Goal: Task Accomplishment & Management: Use online tool/utility

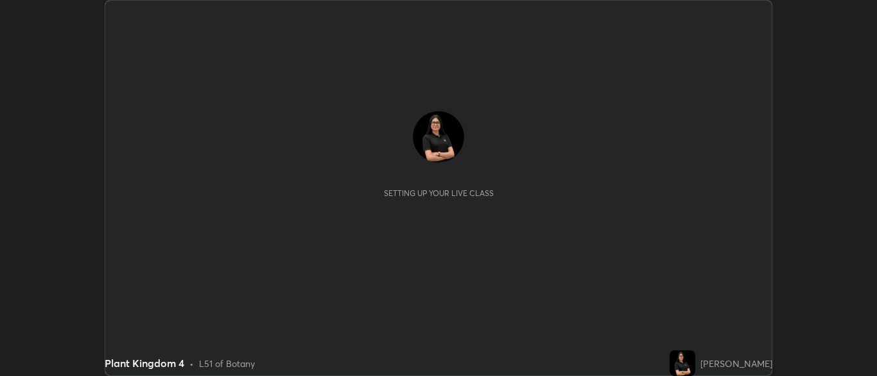
scroll to position [376, 877]
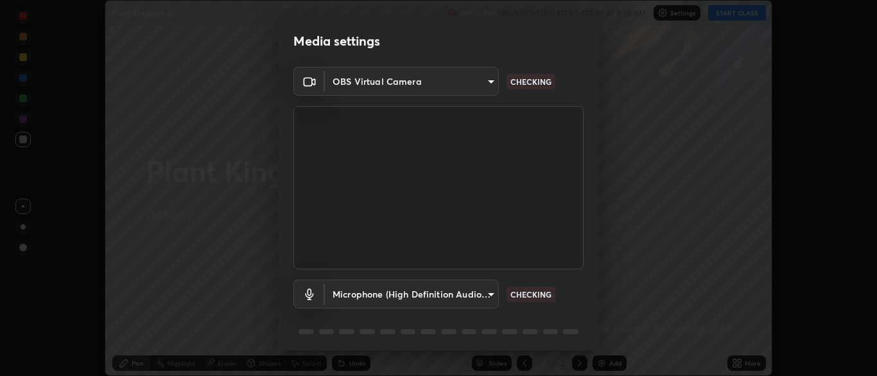
type input "cbd69d3ab31666e68bc16f5f2905db6189ec8135df4d15a94e2bba87772e1748"
click at [481, 85] on body "Erase all Plant Kingdom 4 Recording WAS SCHEDULED TO START AT 9:25 AM Settings …" at bounding box center [438, 188] width 877 height 376
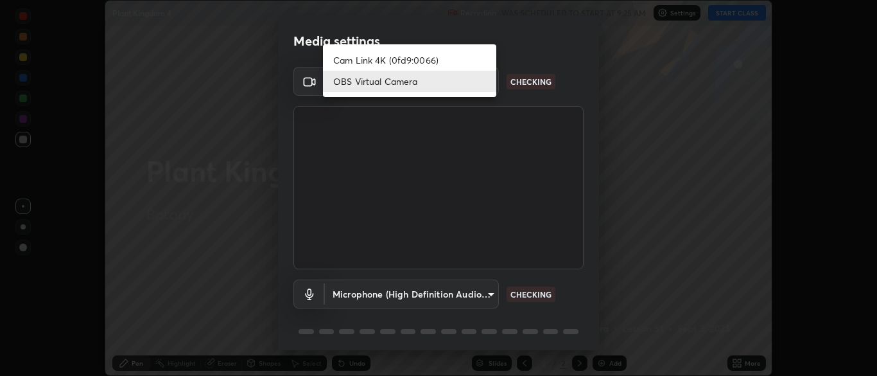
click at [436, 78] on li "OBS Virtual Camera" at bounding box center [409, 81] width 173 height 21
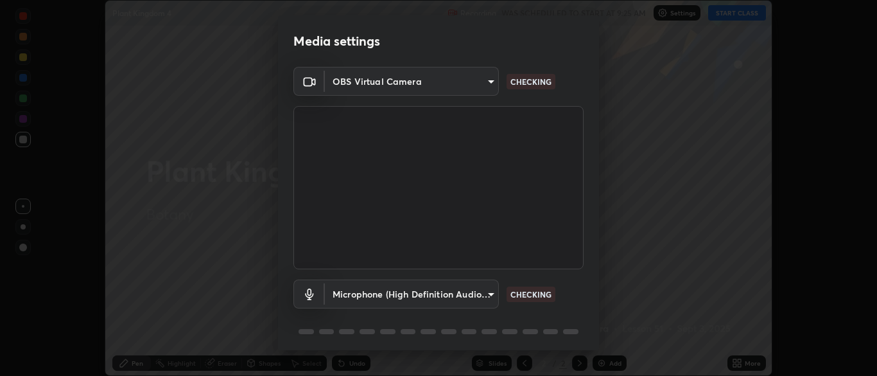
scroll to position [46, 0]
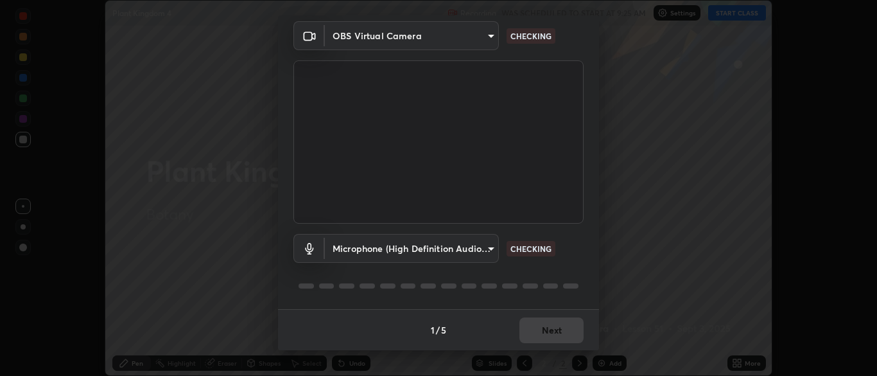
click at [455, 245] on body "Erase all Plant Kingdom 4 Recording WAS SCHEDULED TO START AT 9:25 AM Settings …" at bounding box center [438, 188] width 877 height 376
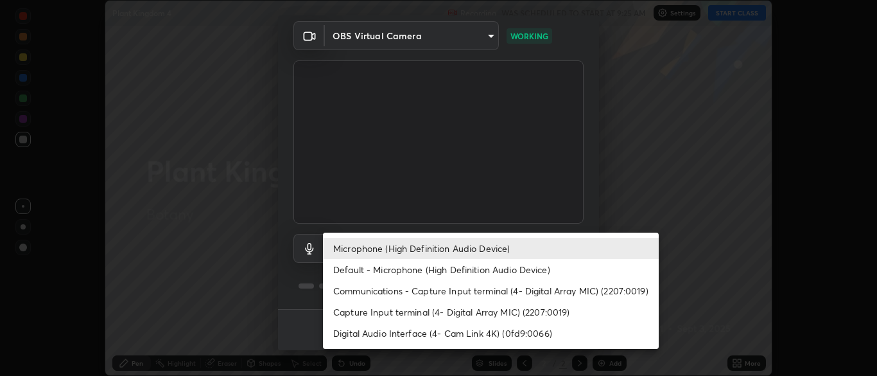
click at [506, 264] on li "Default - Microphone (High Definition Audio Device)" at bounding box center [491, 269] width 336 height 21
type input "default"
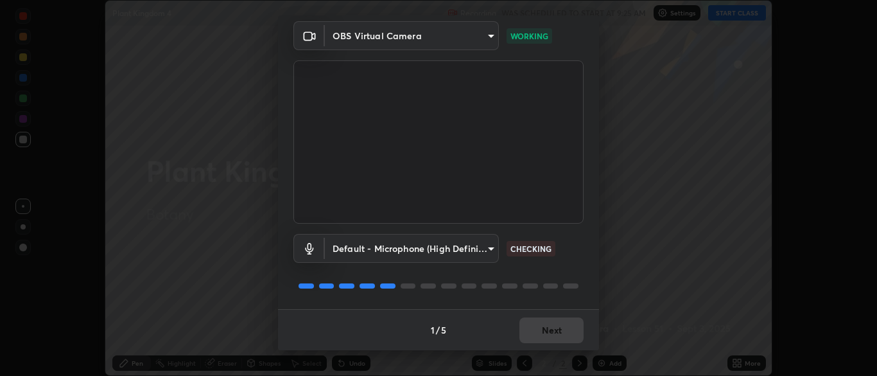
click at [558, 330] on div "1 / 5 Next" at bounding box center [438, 329] width 321 height 41
click at [562, 328] on button "Next" at bounding box center [552, 330] width 64 height 26
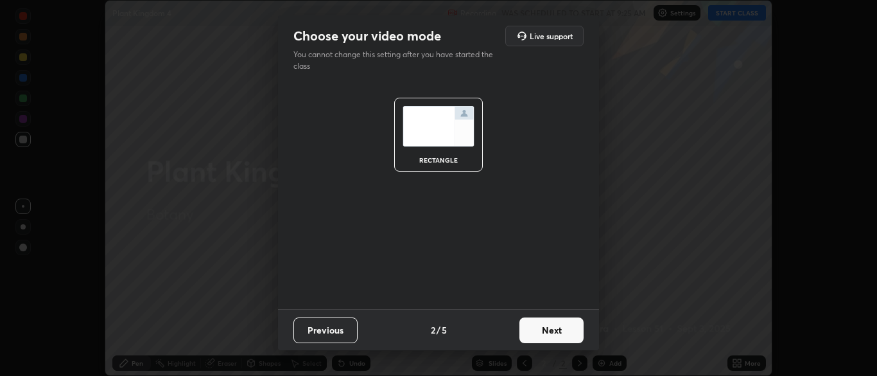
scroll to position [0, 0]
click at [562, 330] on button "Next" at bounding box center [552, 330] width 64 height 26
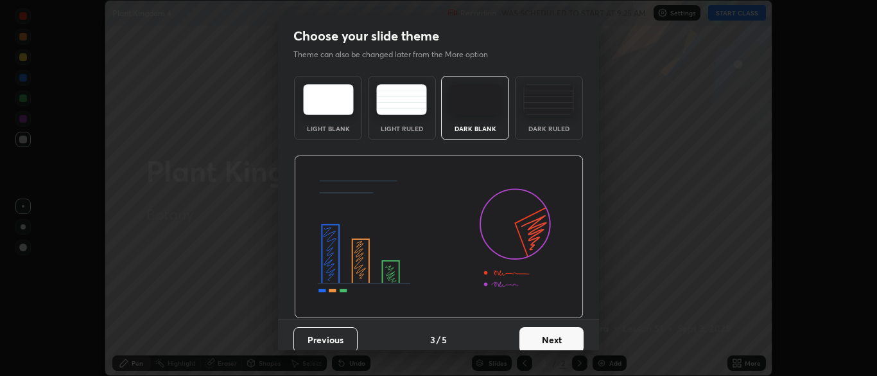
click at [574, 344] on button "Next" at bounding box center [552, 340] width 64 height 26
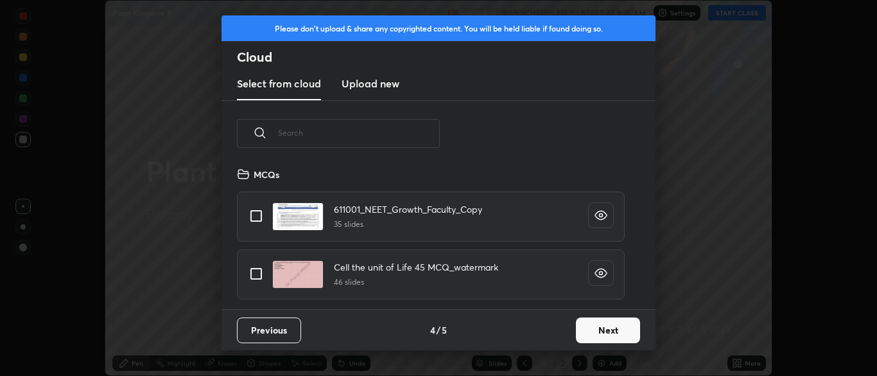
scroll to position [143, 412]
click at [599, 333] on button "Next" at bounding box center [608, 330] width 64 height 26
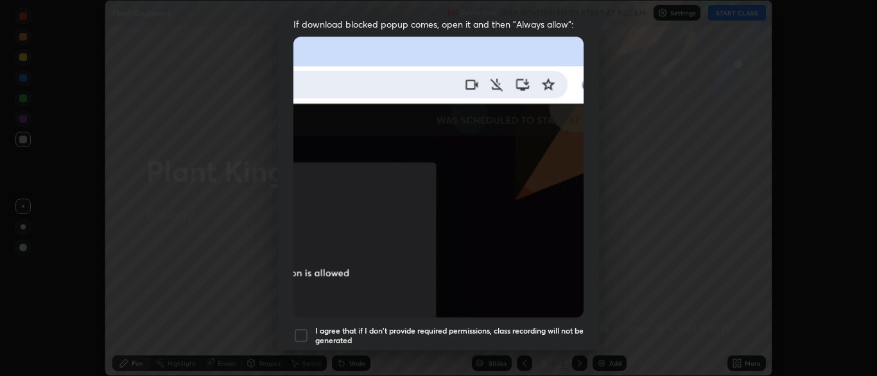
scroll to position [308, 0]
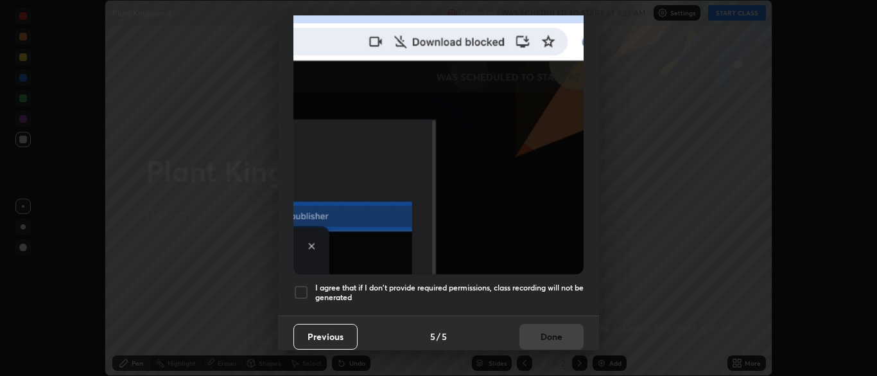
click at [307, 285] on div at bounding box center [301, 292] width 15 height 15
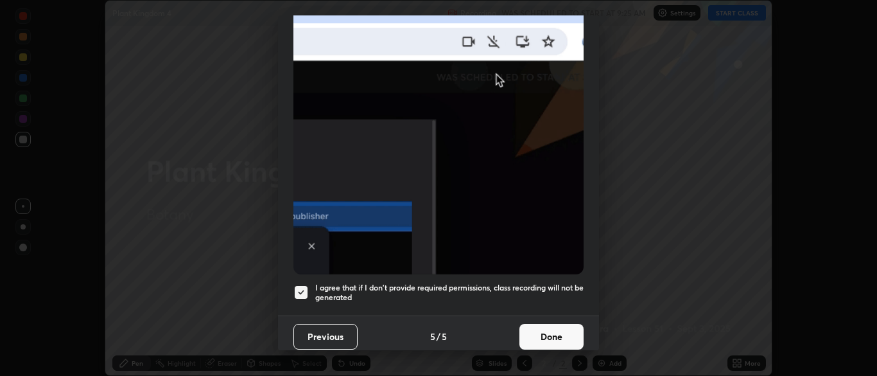
click at [547, 337] on button "Done" at bounding box center [552, 337] width 64 height 26
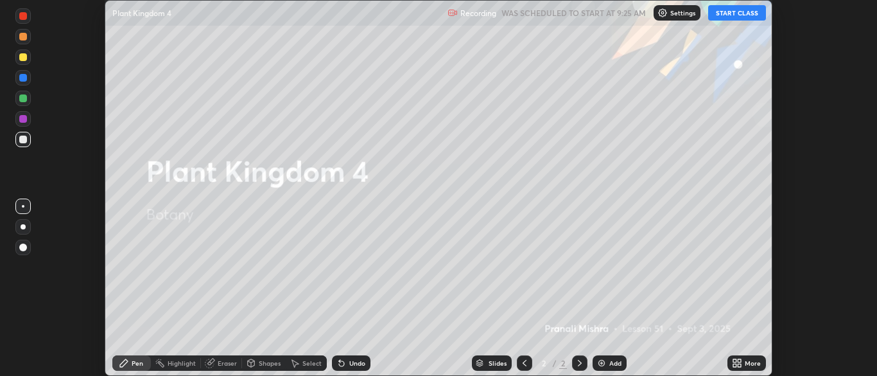
click at [737, 15] on button "START CLASS" at bounding box center [738, 12] width 58 height 15
click at [754, 361] on div "More" at bounding box center [753, 363] width 16 height 6
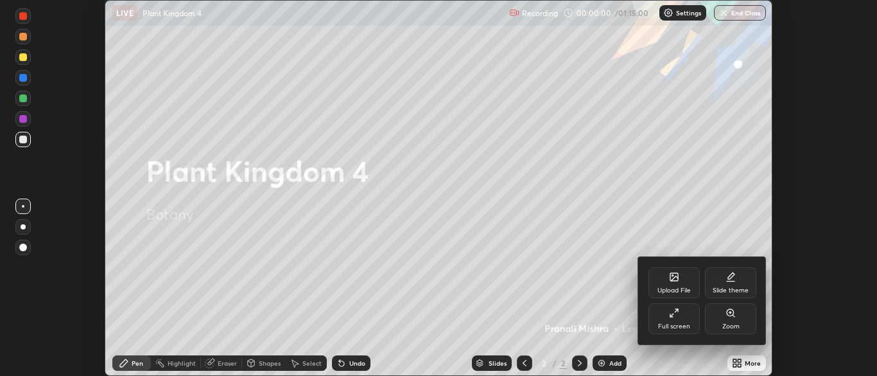
click at [672, 283] on div "Upload File" at bounding box center [674, 282] width 51 height 31
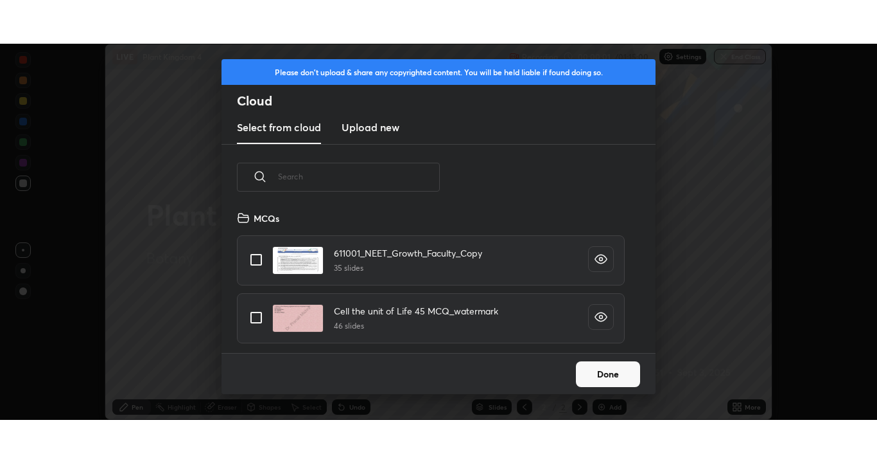
scroll to position [143, 412]
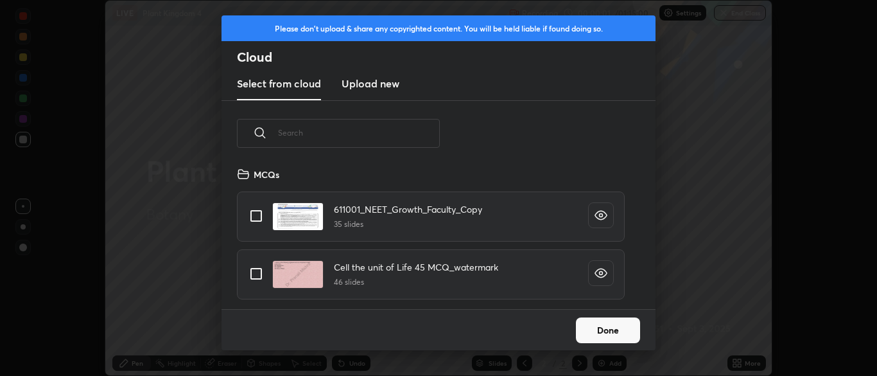
click at [405, 134] on input "text" at bounding box center [359, 132] width 162 height 55
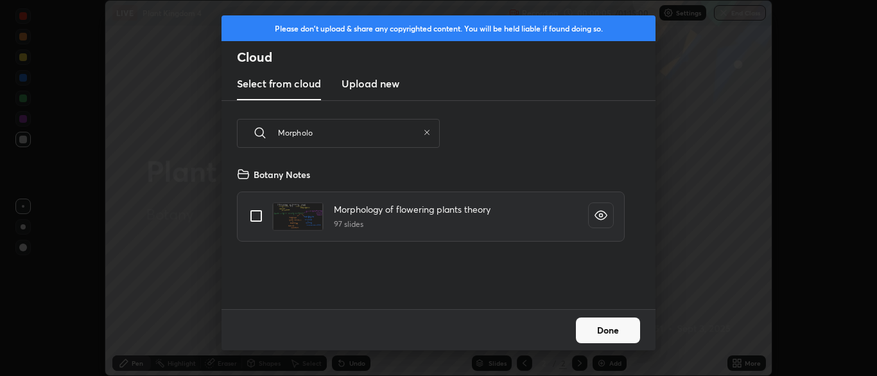
type input "Morpholo"
click at [250, 209] on input "grid" at bounding box center [256, 215] width 27 height 27
checkbox input "true"
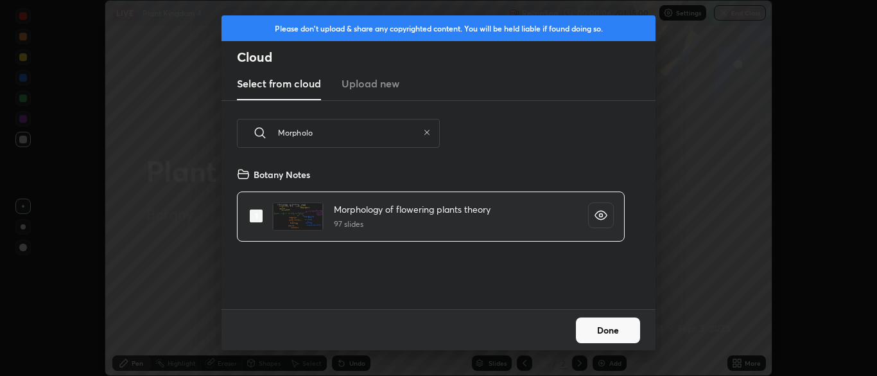
click at [588, 328] on button "Done" at bounding box center [608, 330] width 64 height 26
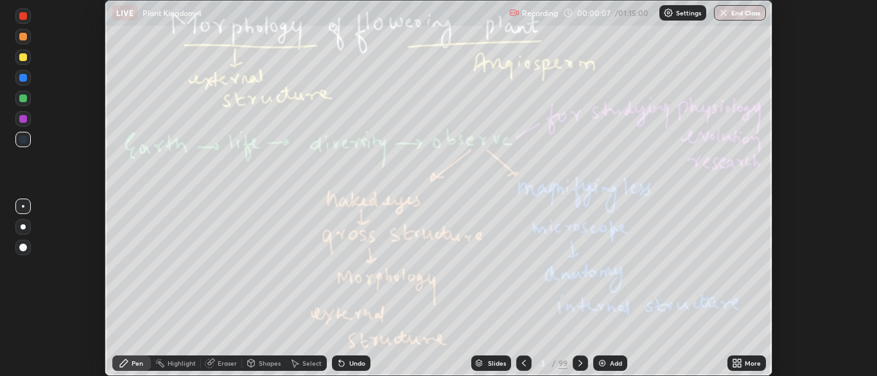
click at [580, 360] on icon at bounding box center [581, 363] width 10 height 10
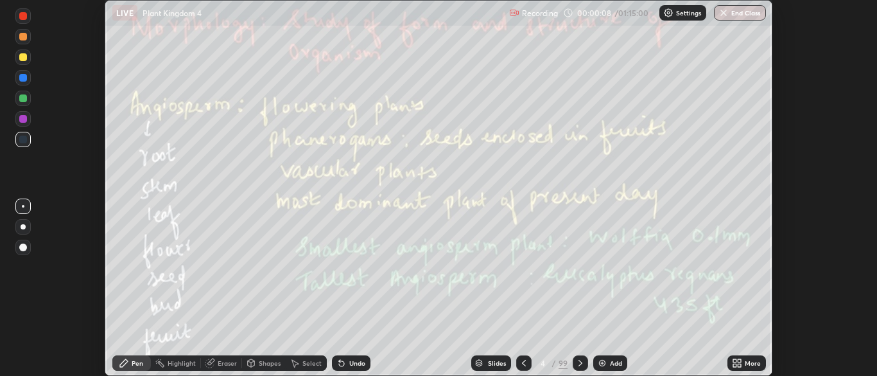
click at [579, 363] on icon at bounding box center [581, 363] width 10 height 10
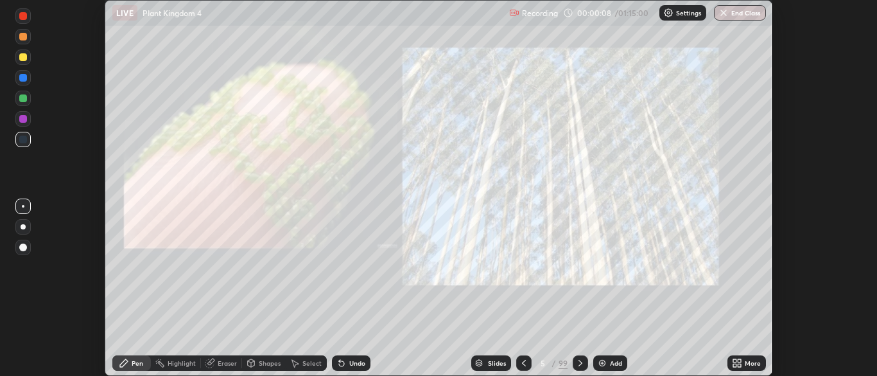
click at [586, 361] on div at bounding box center [580, 362] width 15 height 15
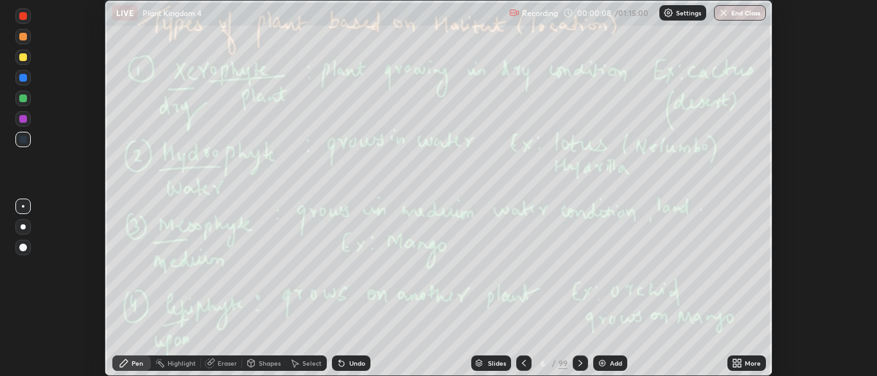
click at [585, 364] on div at bounding box center [580, 362] width 15 height 15
click at [587, 362] on div at bounding box center [580, 362] width 15 height 15
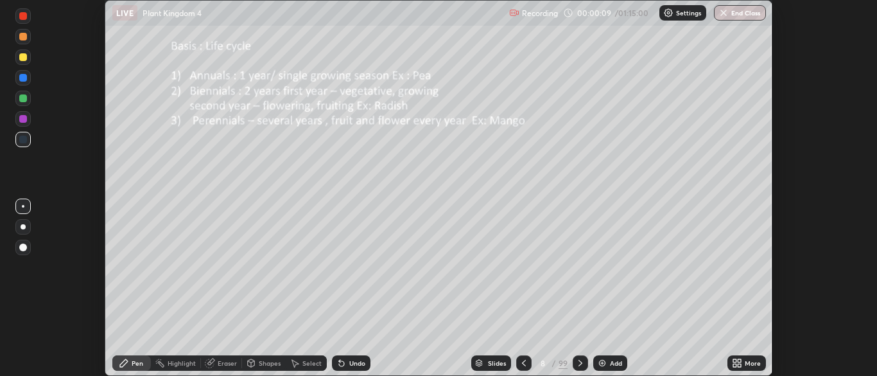
click at [579, 362] on icon at bounding box center [581, 363] width 10 height 10
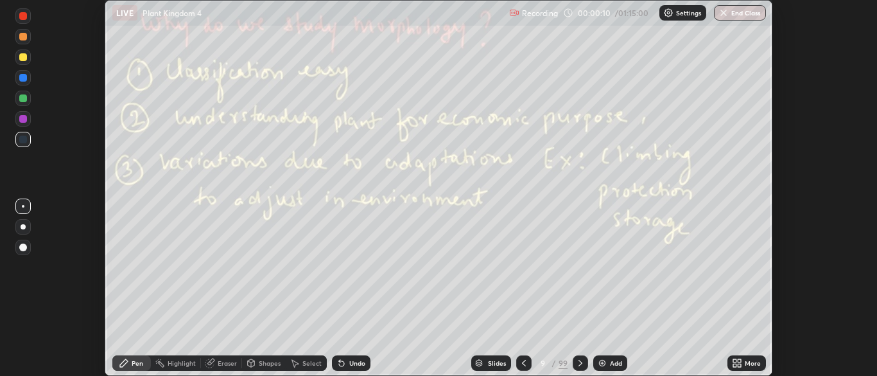
click at [583, 357] on div at bounding box center [580, 362] width 15 height 15
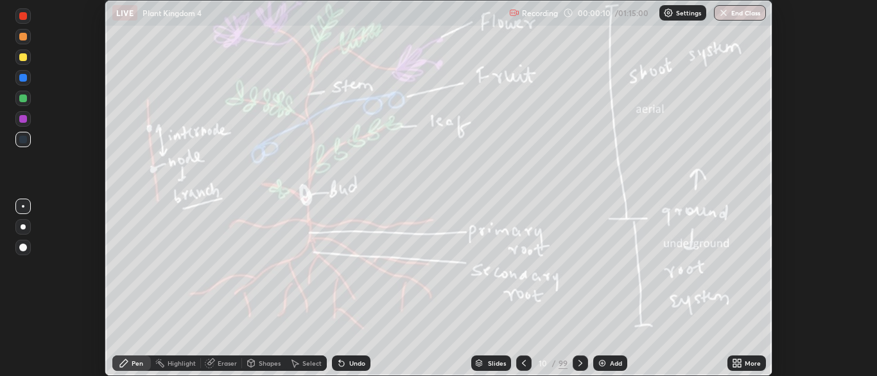
click at [581, 357] on div at bounding box center [580, 362] width 15 height 15
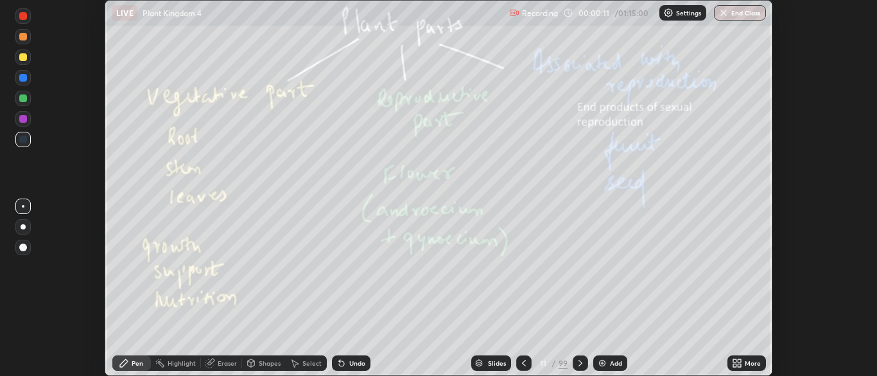
click at [583, 356] on div at bounding box center [580, 362] width 15 height 15
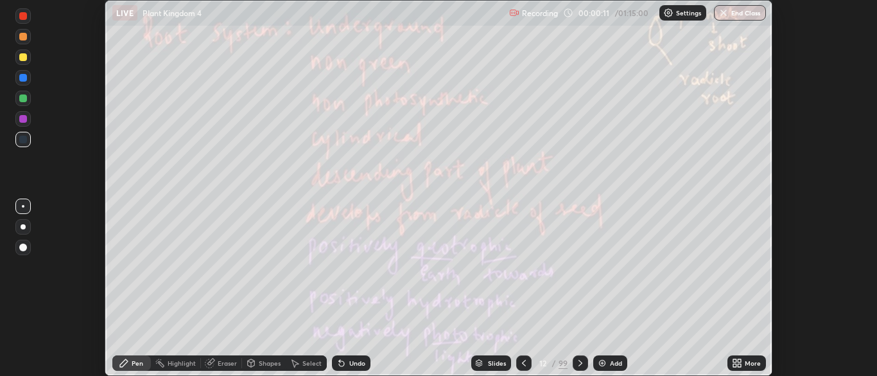
click at [581, 355] on div at bounding box center [580, 362] width 15 height 15
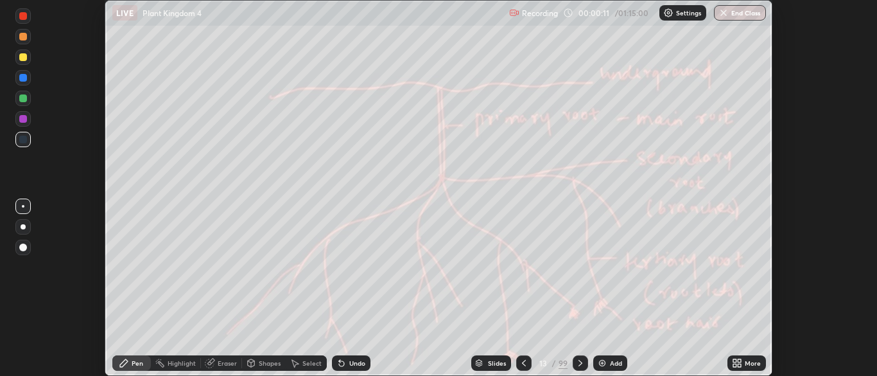
click at [583, 354] on div at bounding box center [580, 363] width 15 height 26
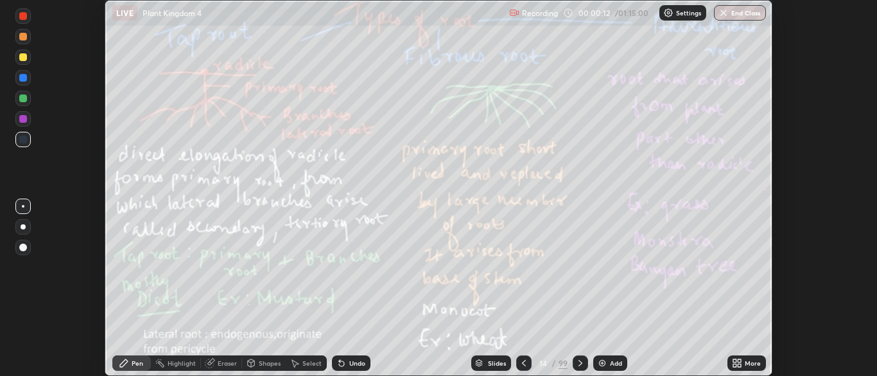
click at [581, 354] on div at bounding box center [580, 363] width 15 height 26
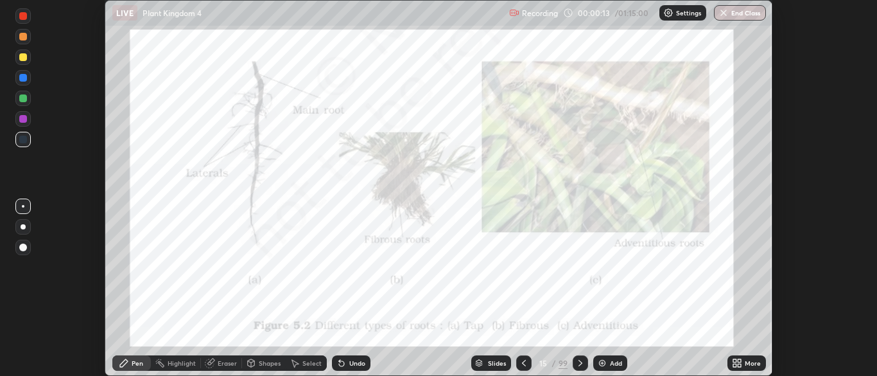
click at [581, 354] on div at bounding box center [580, 363] width 15 height 26
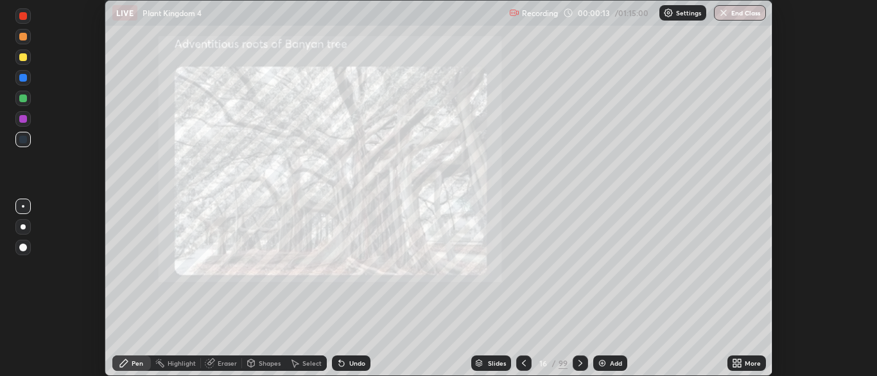
click at [581, 353] on div at bounding box center [580, 363] width 15 height 26
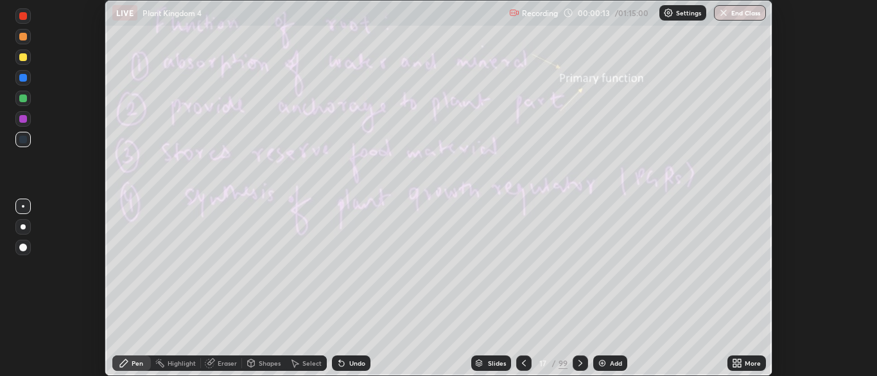
click at [583, 354] on div at bounding box center [580, 363] width 15 height 26
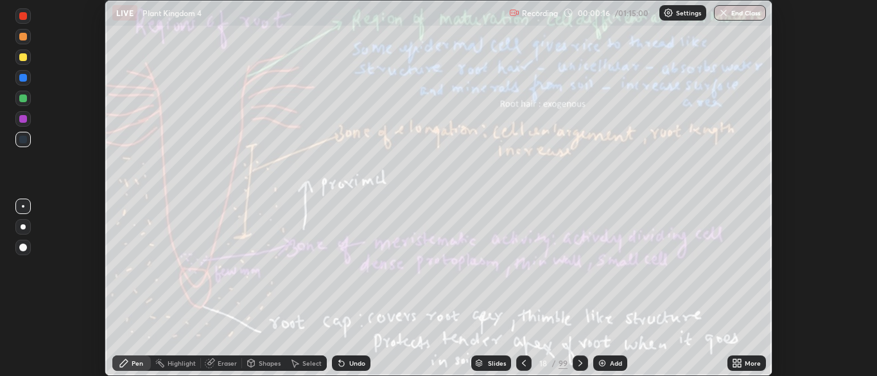
click at [579, 363] on icon at bounding box center [581, 363] width 10 height 10
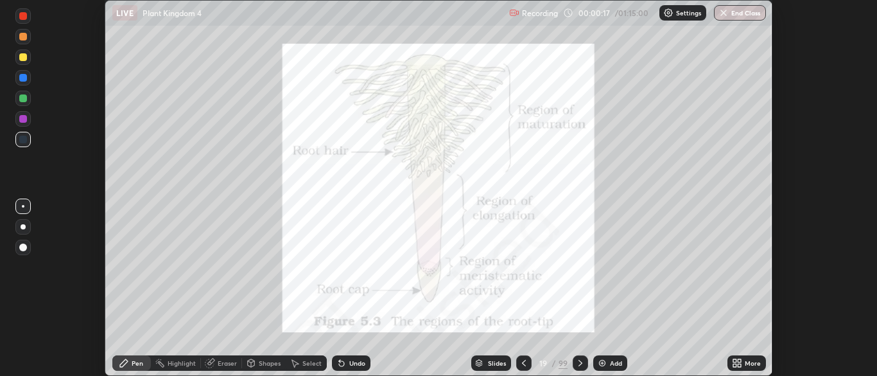
click at [579, 363] on icon at bounding box center [581, 363] width 10 height 10
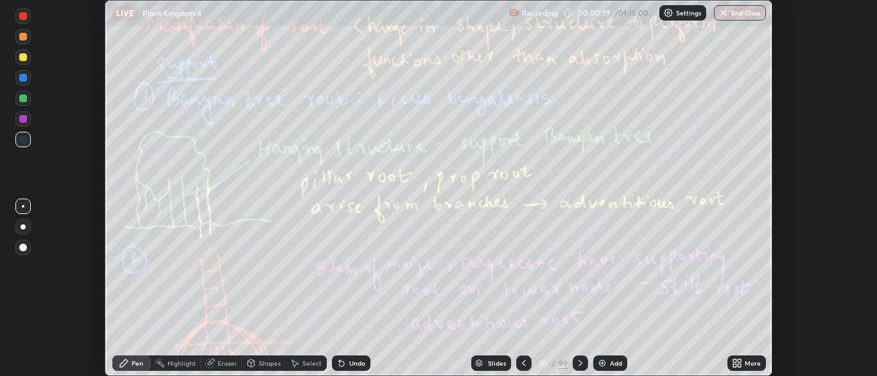
click at [746, 357] on div "More" at bounding box center [747, 362] width 39 height 15
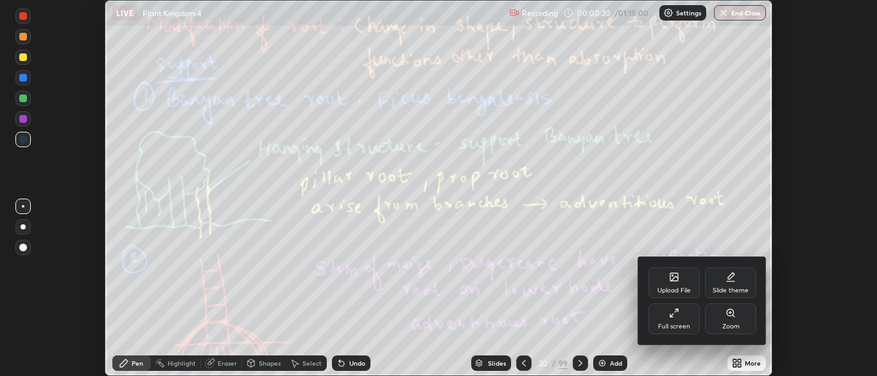
click at [686, 323] on div "Full screen" at bounding box center [674, 326] width 32 height 6
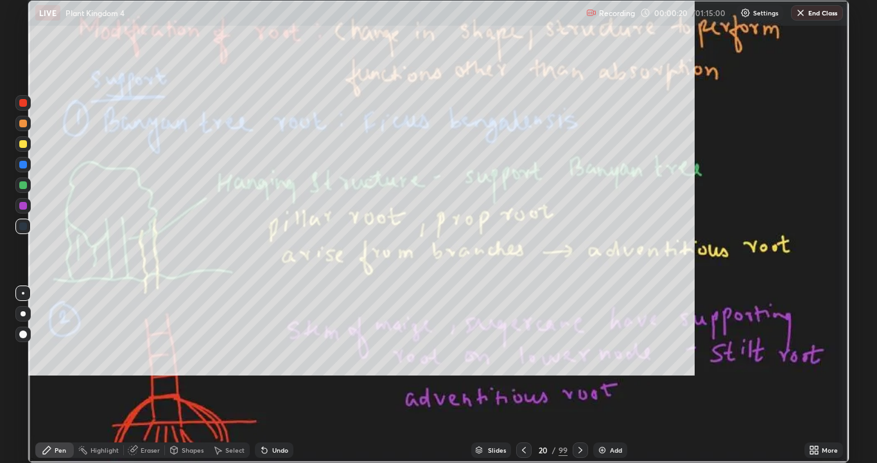
scroll to position [463, 877]
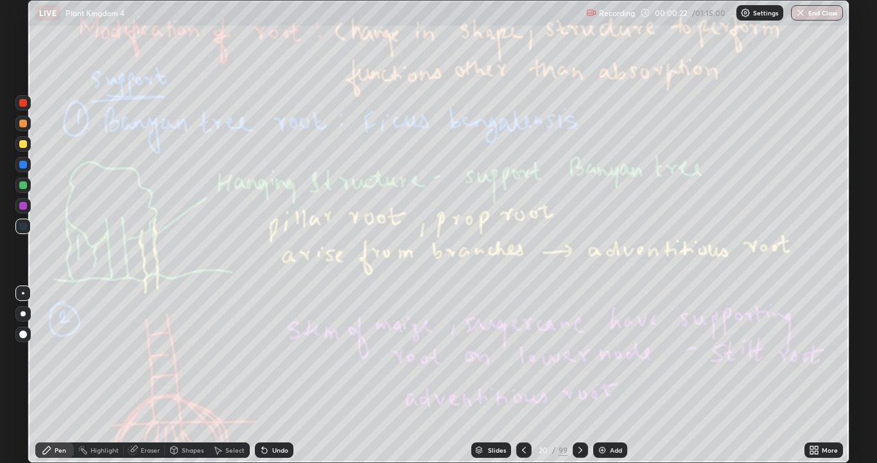
click at [26, 182] on div at bounding box center [23, 185] width 8 height 8
click at [579, 375] on icon at bounding box center [581, 450] width 10 height 10
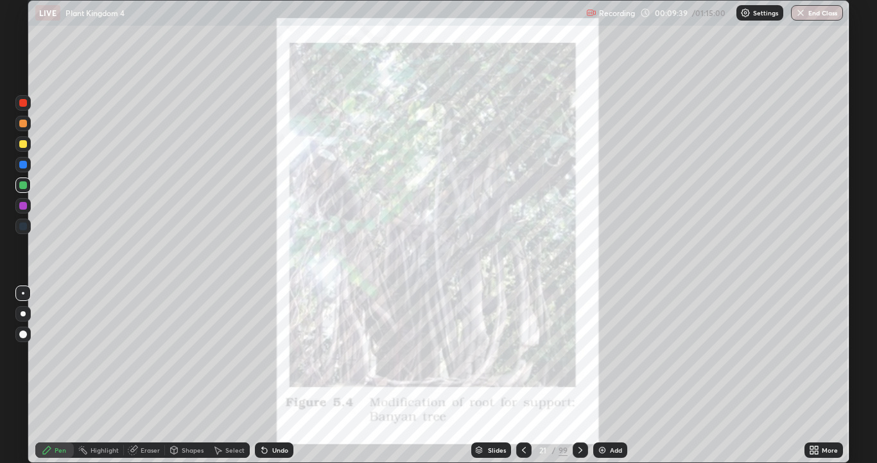
click at [582, 375] on icon at bounding box center [581, 450] width 10 height 10
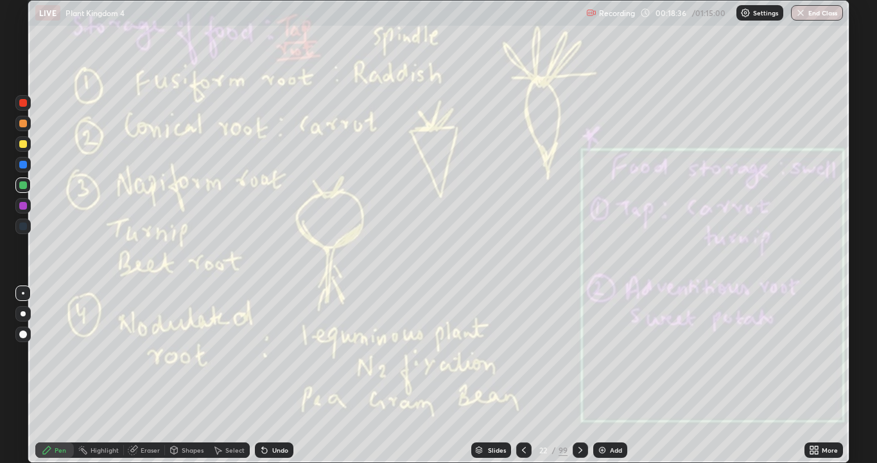
click at [579, 375] on icon at bounding box center [581, 450] width 10 height 10
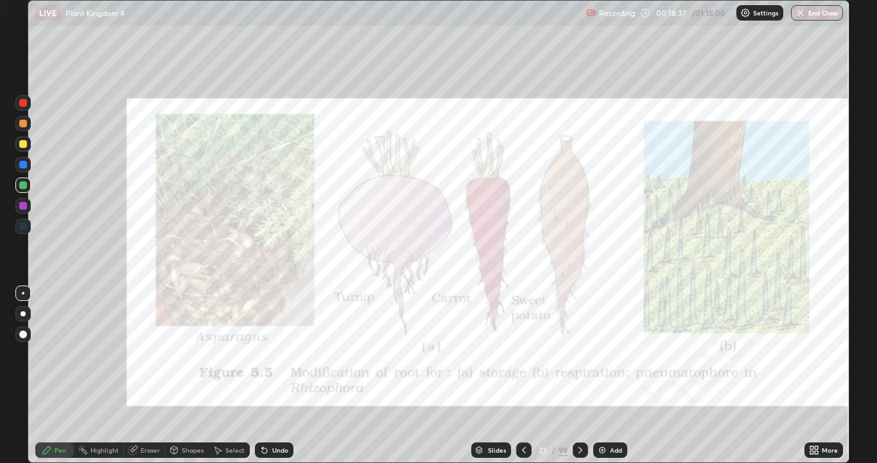
click at [579, 375] on icon at bounding box center [581, 450] width 10 height 10
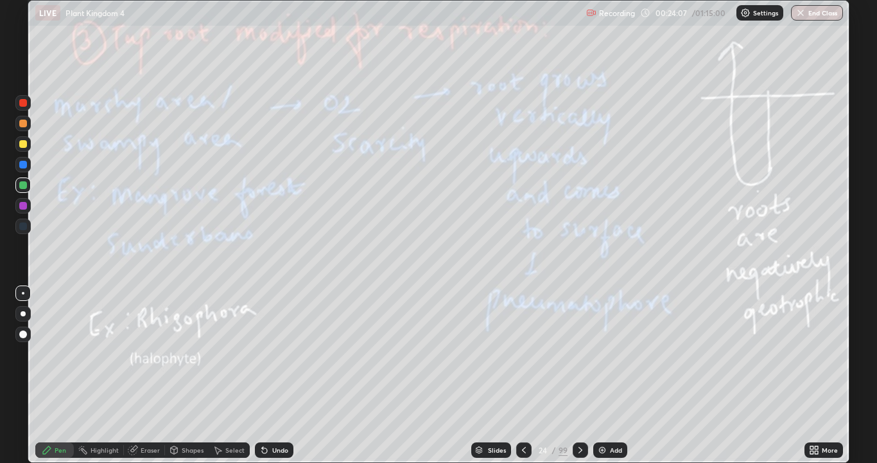
click at [578, 375] on icon at bounding box center [581, 450] width 10 height 10
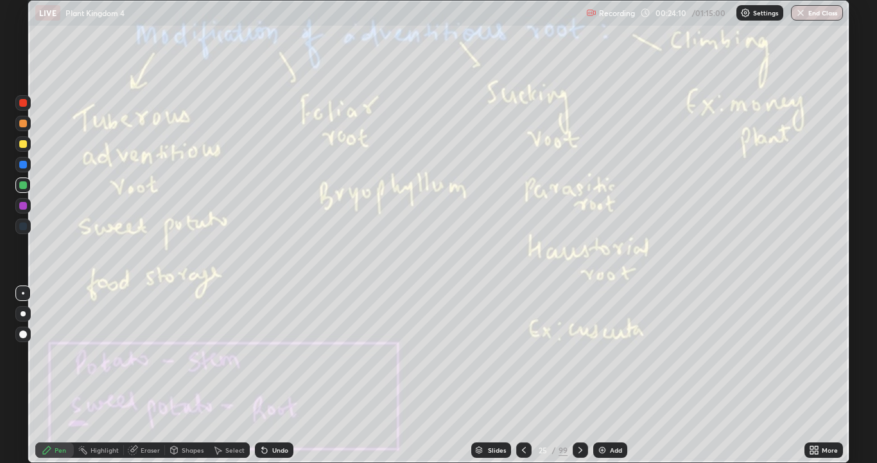
click at [523, 375] on icon at bounding box center [524, 450] width 10 height 10
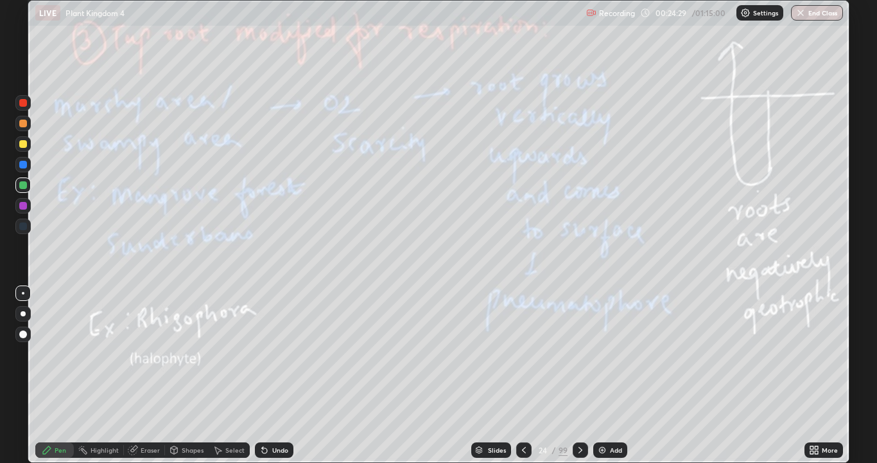
click at [25, 314] on div at bounding box center [23, 313] width 5 height 5
click at [579, 375] on icon at bounding box center [581, 450] width 10 height 10
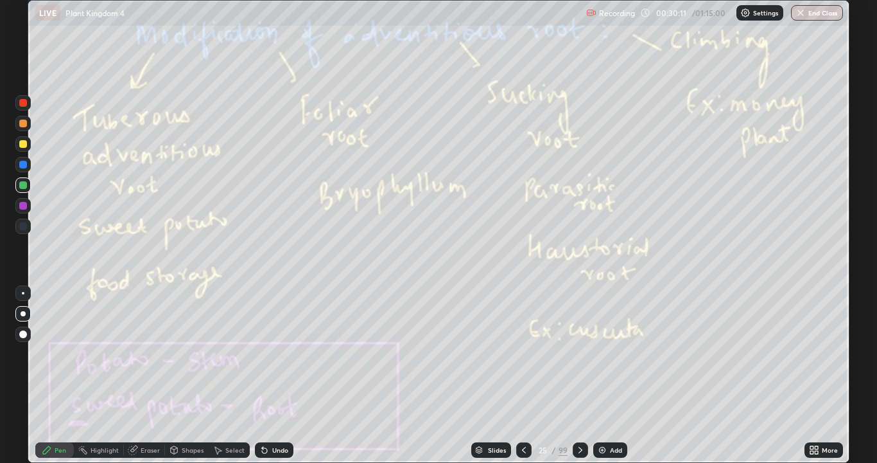
click at [581, 375] on icon at bounding box center [581, 450] width 10 height 10
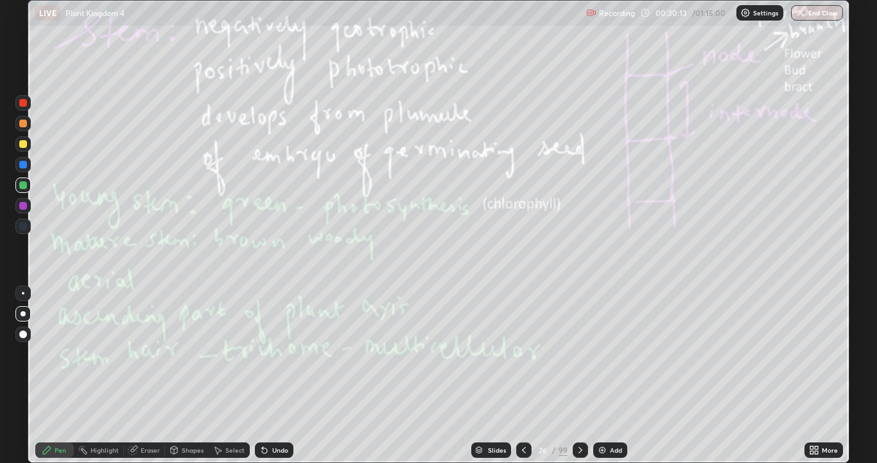
click at [561, 375] on div "99" at bounding box center [563, 450] width 9 height 12
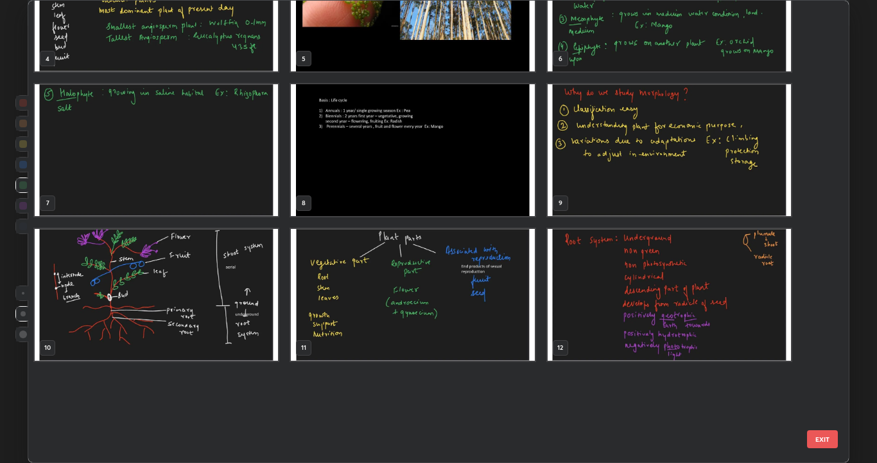
scroll to position [0, 0]
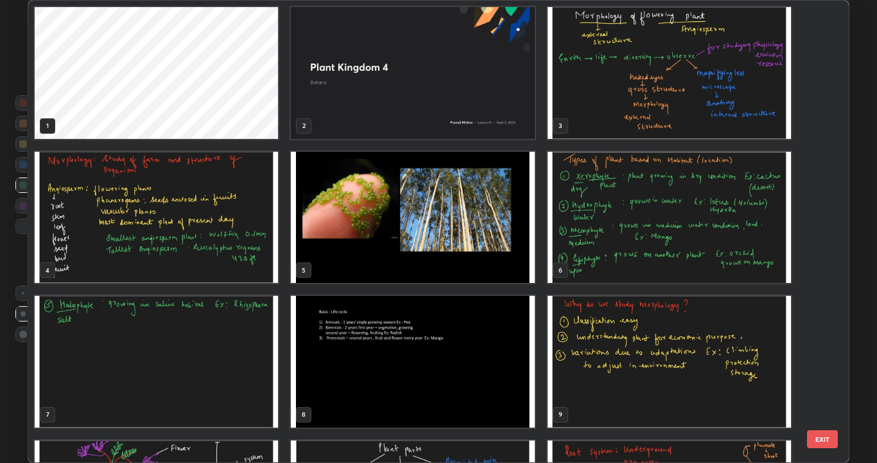
click at [723, 116] on img "grid" at bounding box center [669, 73] width 243 height 132
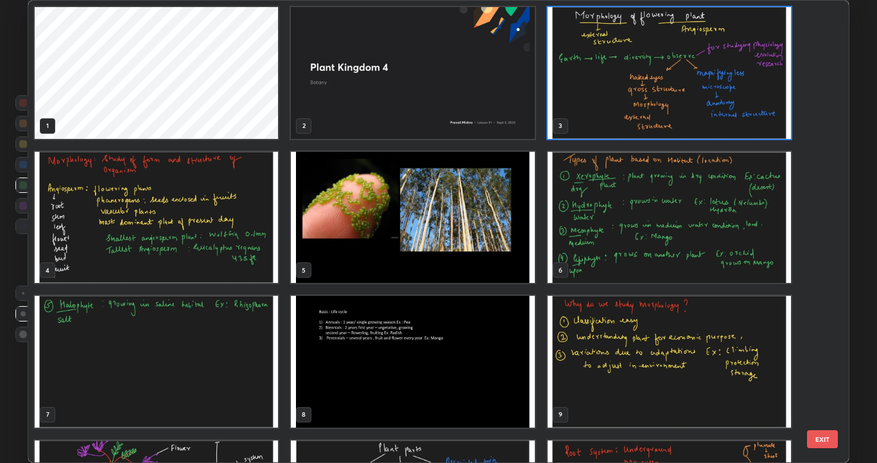
click at [721, 125] on img "grid" at bounding box center [669, 73] width 243 height 132
click at [722, 125] on img "grid" at bounding box center [669, 73] width 243 height 132
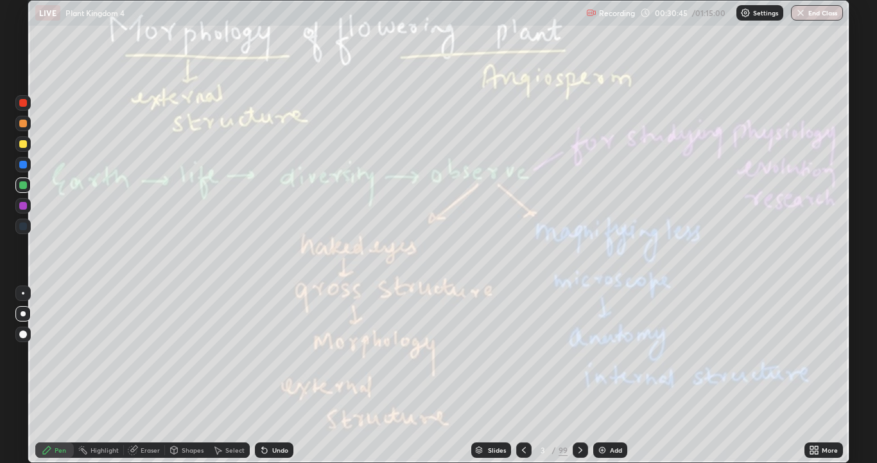
click at [579, 375] on icon at bounding box center [581, 450] width 10 height 10
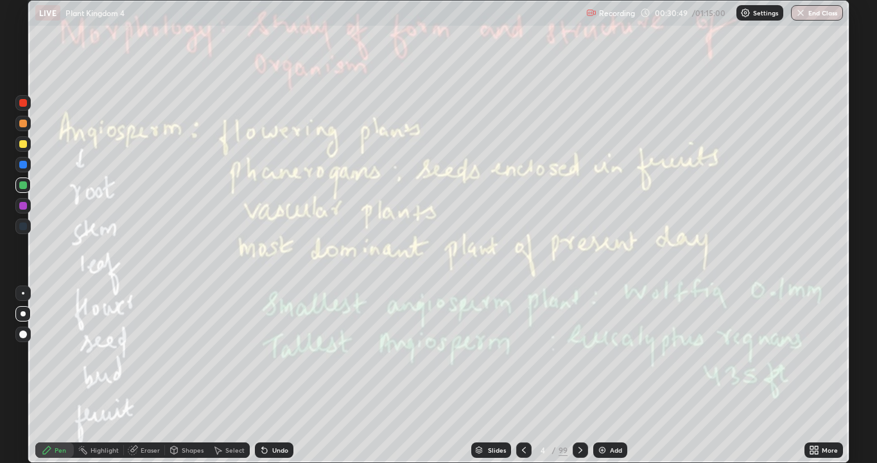
click at [581, 375] on div at bounding box center [580, 449] width 15 height 15
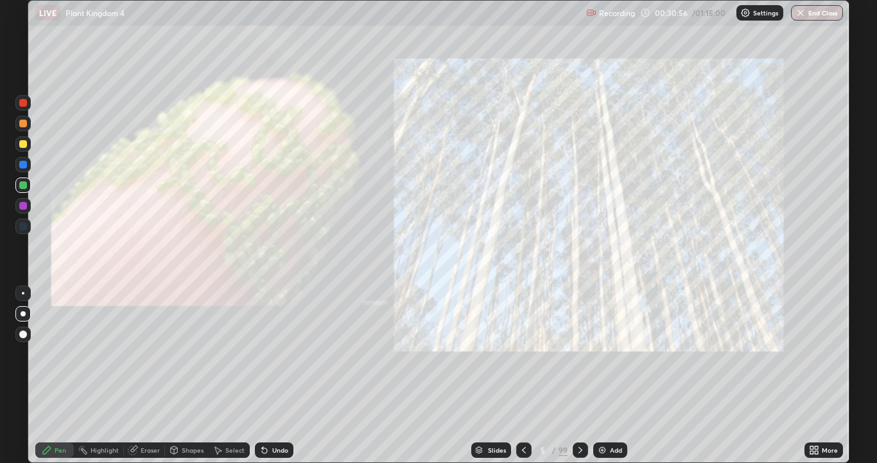
click at [579, 375] on icon at bounding box center [581, 449] width 4 height 6
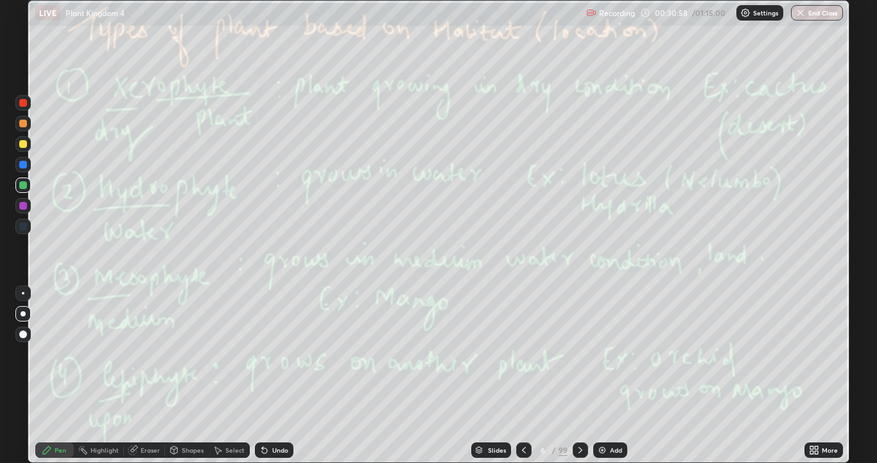
click at [583, 375] on icon at bounding box center [581, 450] width 10 height 10
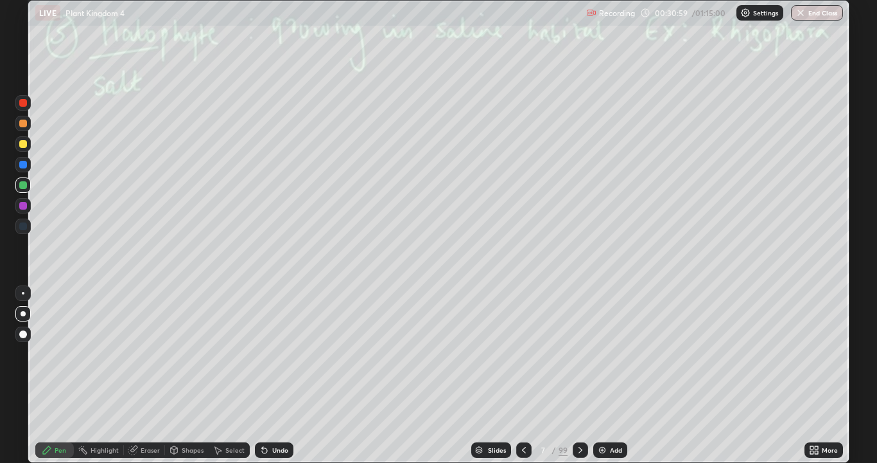
click at [578, 375] on icon at bounding box center [581, 450] width 10 height 10
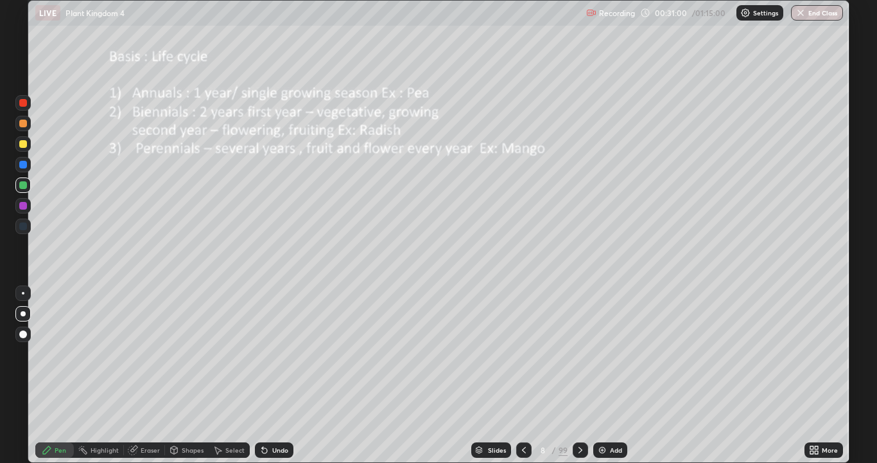
click at [585, 375] on div at bounding box center [580, 449] width 15 height 15
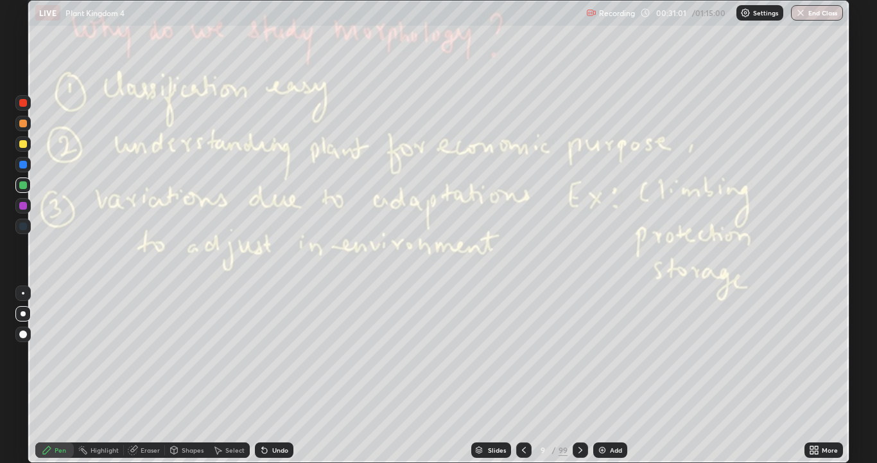
click at [579, 375] on icon at bounding box center [581, 450] width 10 height 10
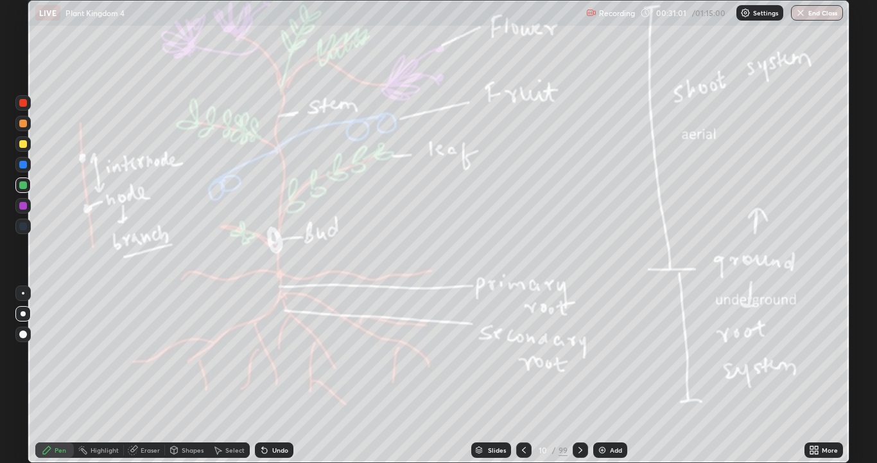
click at [579, 375] on icon at bounding box center [581, 449] width 4 height 6
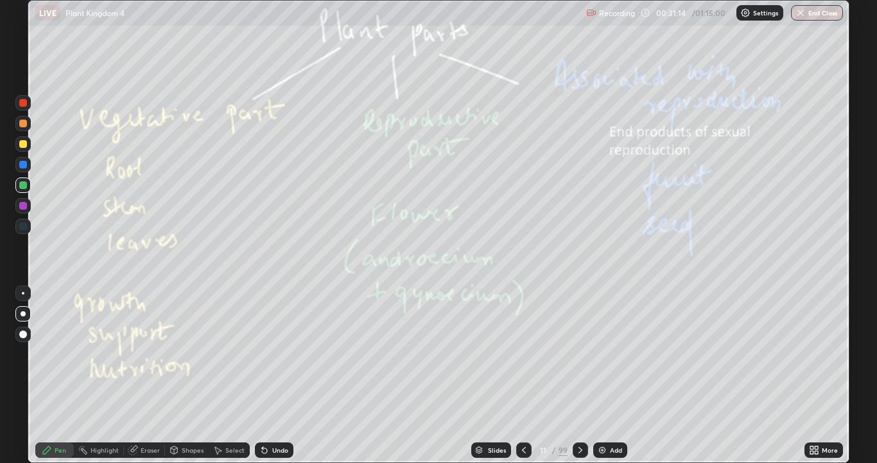
click at [575, 375] on div at bounding box center [580, 449] width 15 height 15
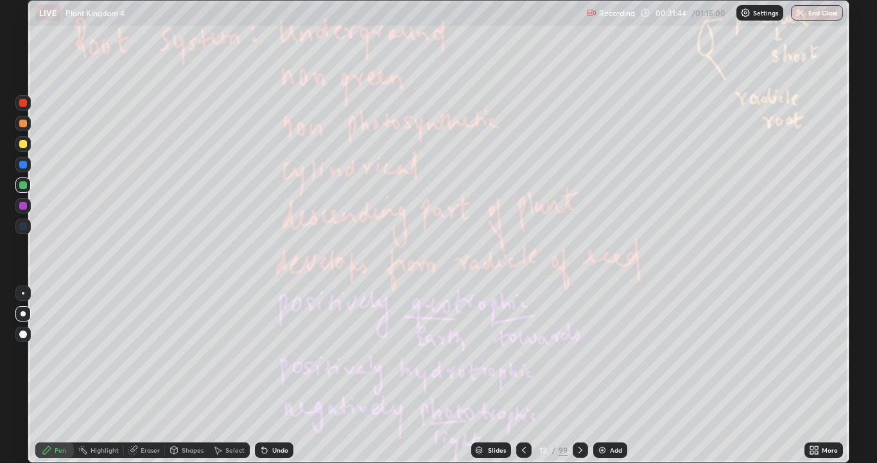
click at [578, 375] on div at bounding box center [580, 449] width 15 height 15
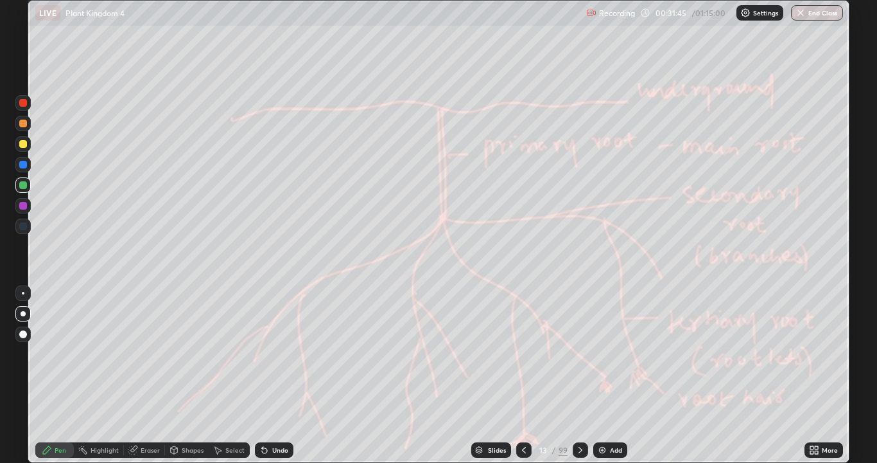
click at [578, 375] on icon at bounding box center [581, 450] width 10 height 10
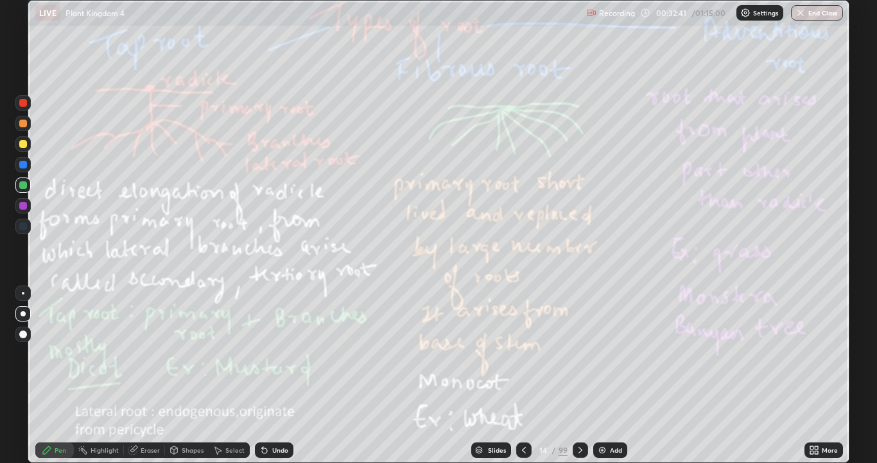
click at [580, 375] on div at bounding box center [580, 450] width 15 height 26
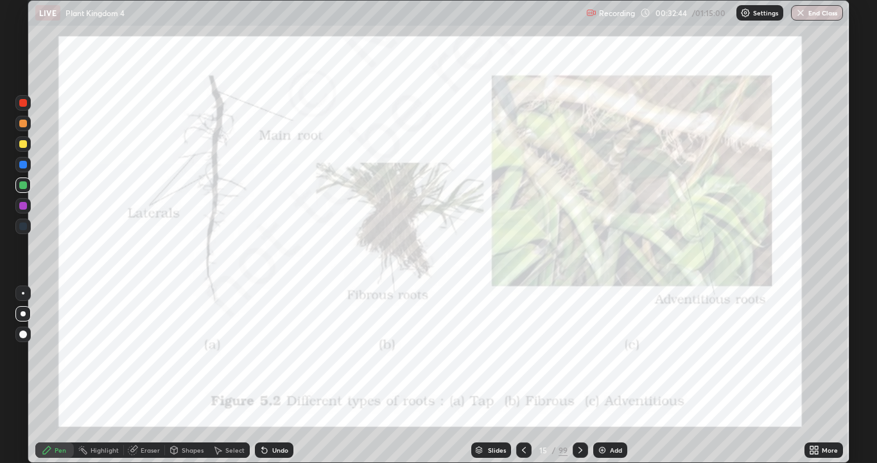
click at [579, 375] on icon at bounding box center [581, 450] width 10 height 10
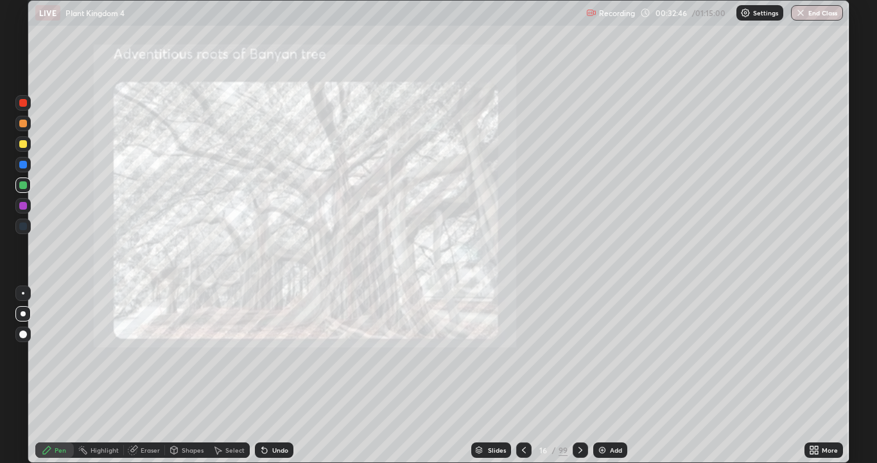
click at [579, 375] on icon at bounding box center [581, 450] width 10 height 10
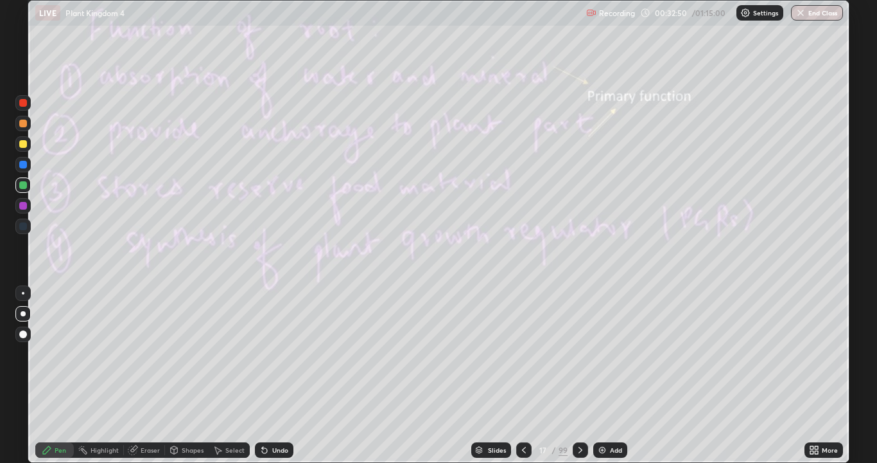
click at [579, 375] on icon at bounding box center [581, 450] width 10 height 10
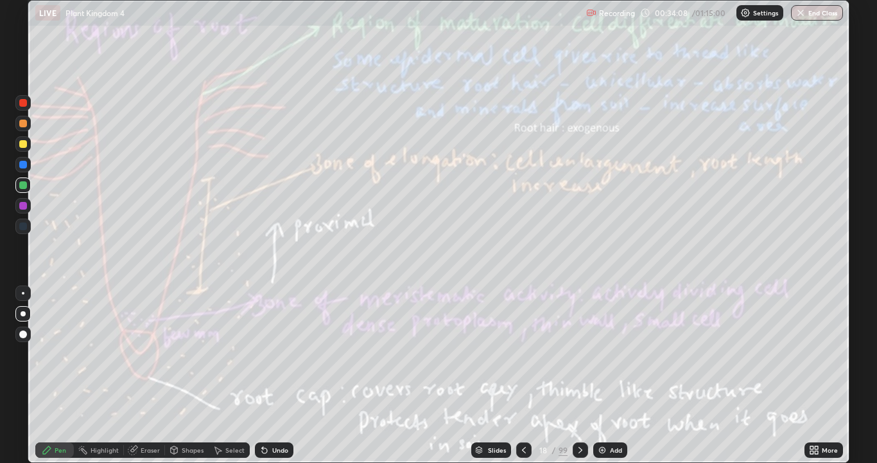
click at [579, 375] on icon at bounding box center [581, 450] width 10 height 10
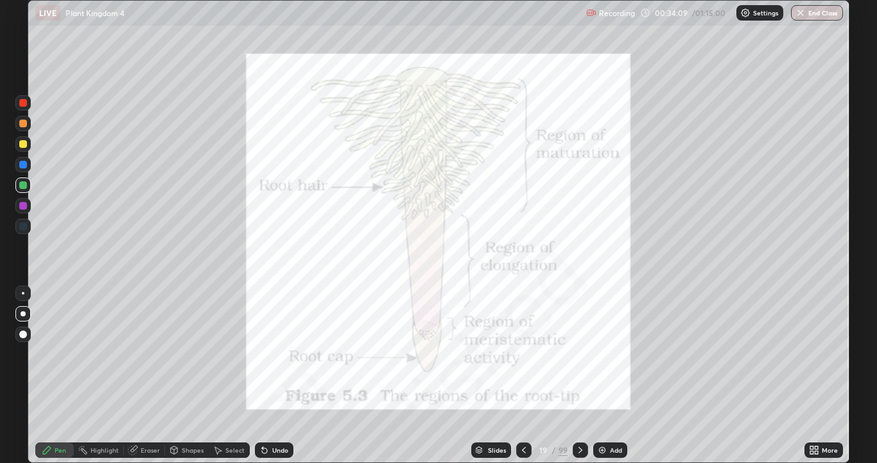
click at [579, 375] on icon at bounding box center [581, 450] width 10 height 10
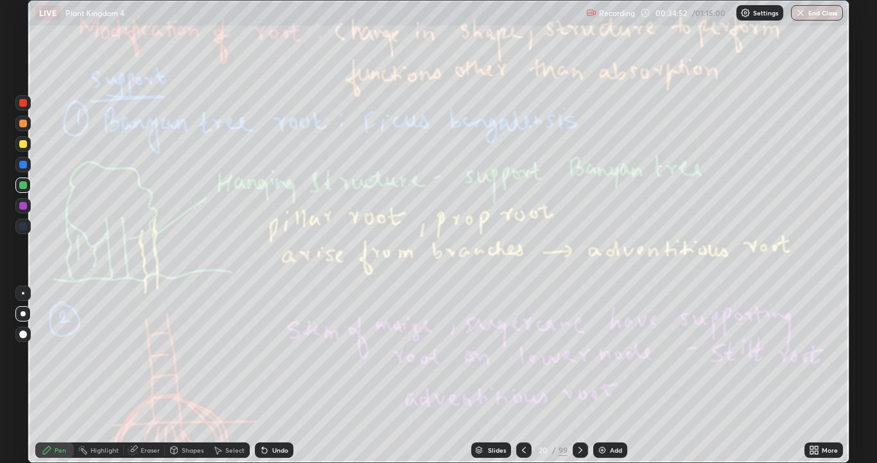
click at [611, 375] on div "Add" at bounding box center [616, 449] width 12 height 6
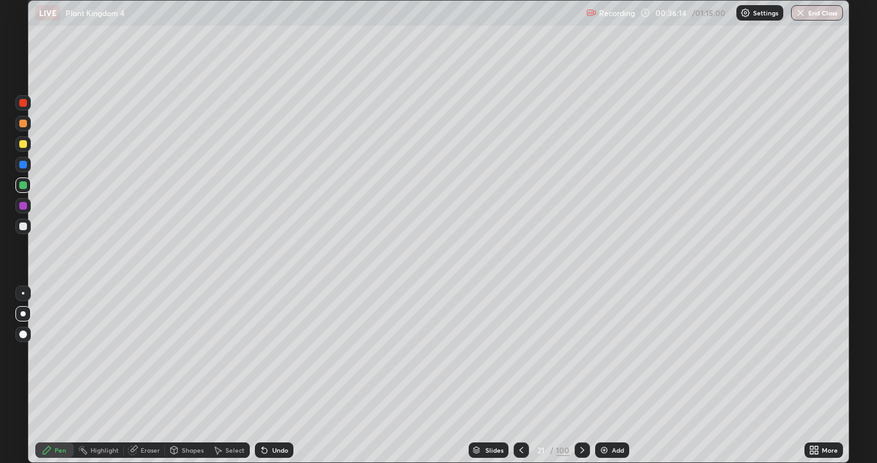
click at [521, 375] on icon at bounding box center [521, 450] width 10 height 10
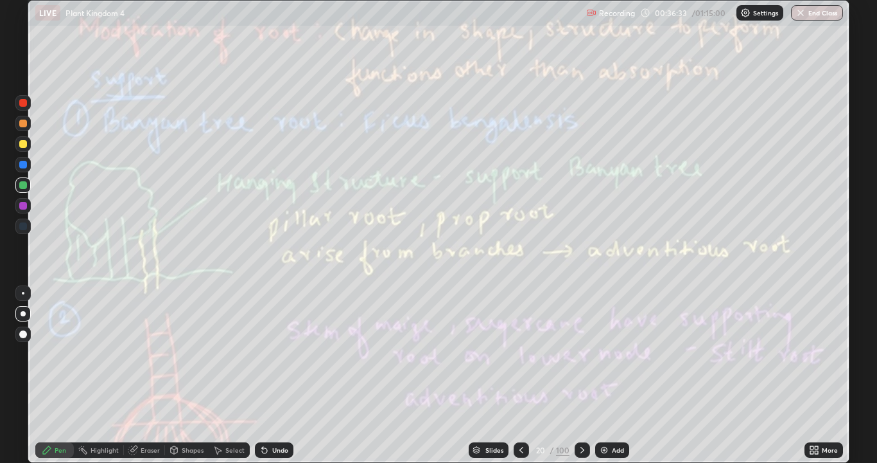
click at [626, 375] on div "Add" at bounding box center [612, 449] width 34 height 15
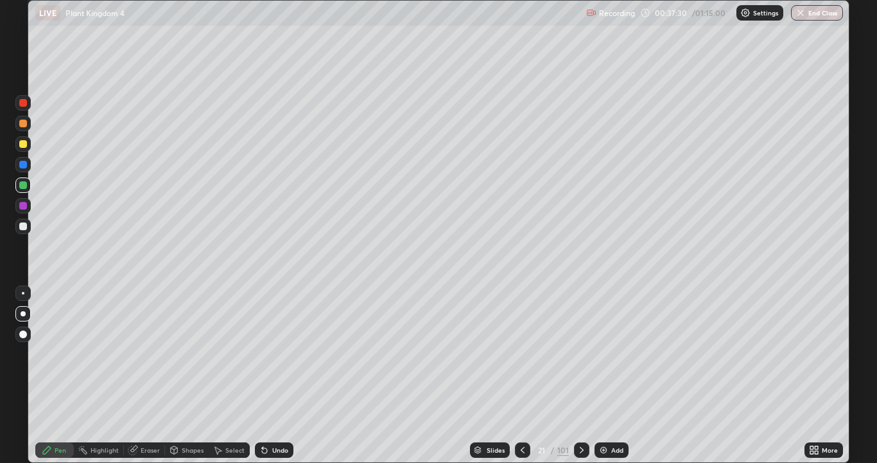
click at [523, 375] on icon at bounding box center [523, 450] width 10 height 10
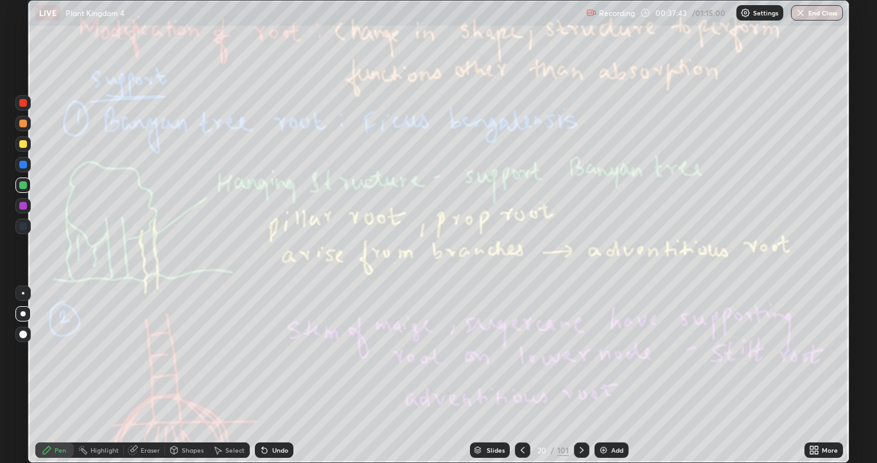
click at [580, 375] on icon at bounding box center [582, 450] width 10 height 10
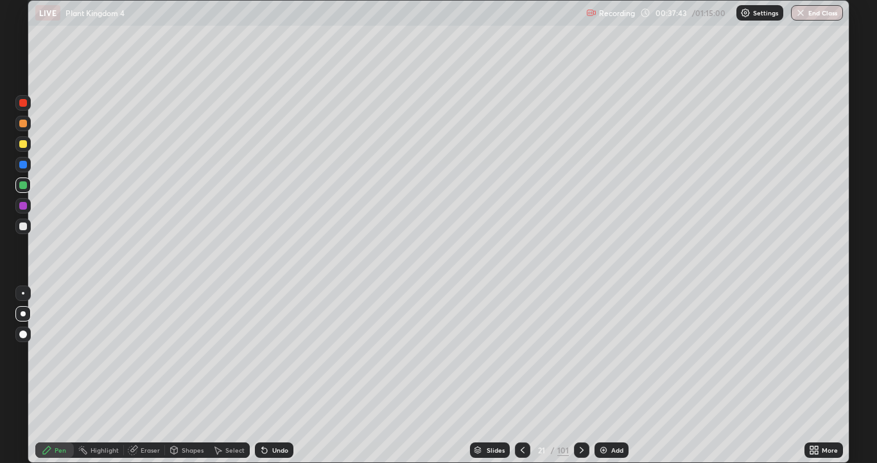
click at [580, 375] on icon at bounding box center [582, 450] width 10 height 10
click at [580, 375] on div at bounding box center [581, 449] width 15 height 15
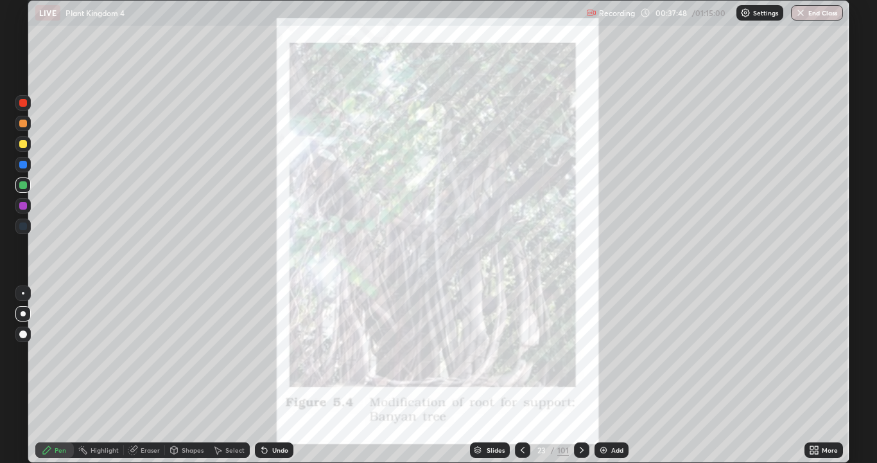
click at [580, 375] on icon at bounding box center [582, 450] width 10 height 10
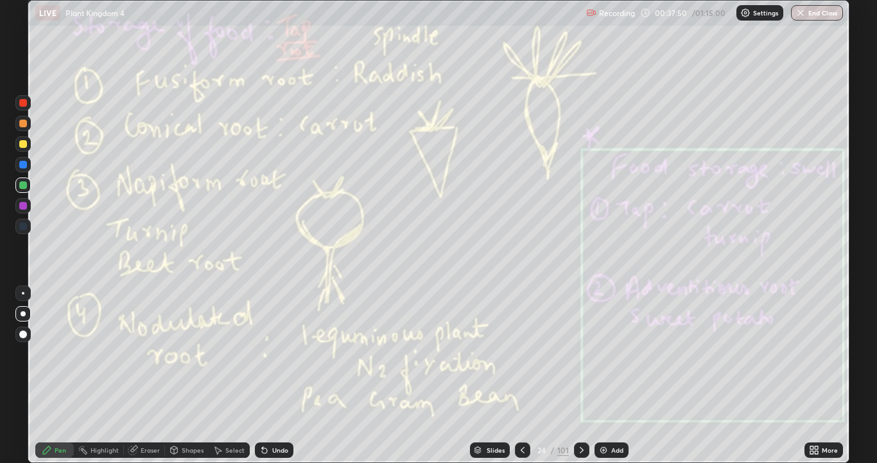
click at [561, 375] on div "101" at bounding box center [564, 450] width 12 height 12
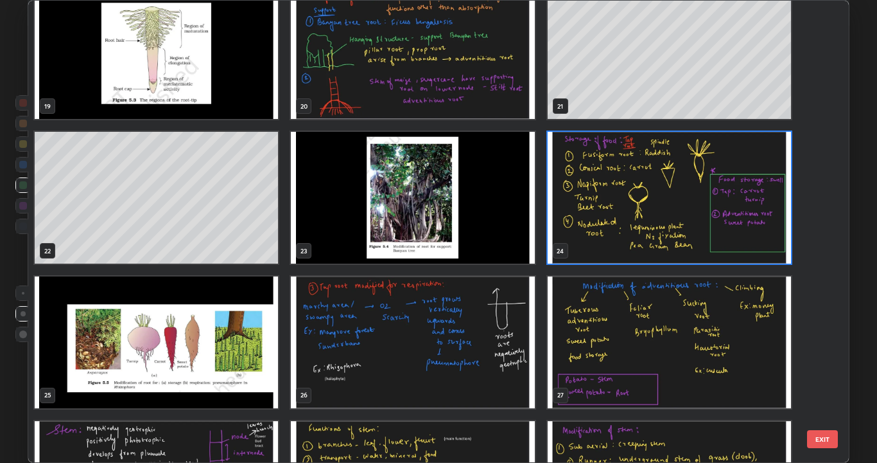
scroll to position [908, 0]
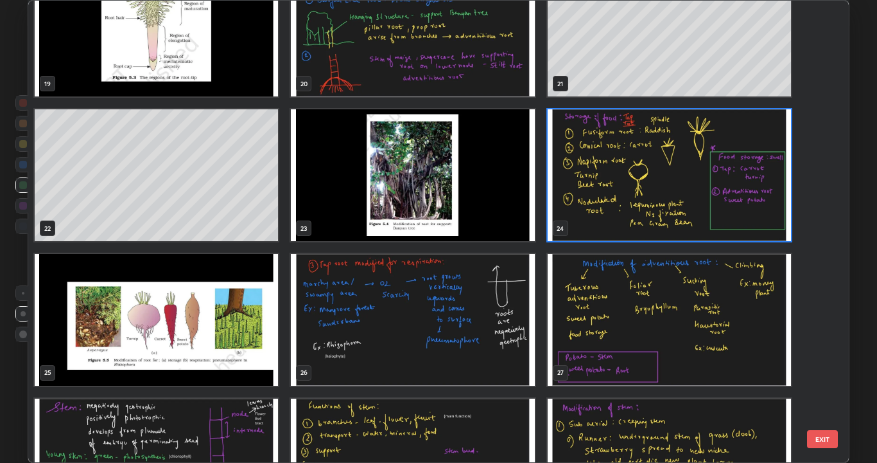
click at [736, 216] on img "grid" at bounding box center [669, 175] width 243 height 132
click at [740, 219] on img "grid" at bounding box center [669, 175] width 243 height 132
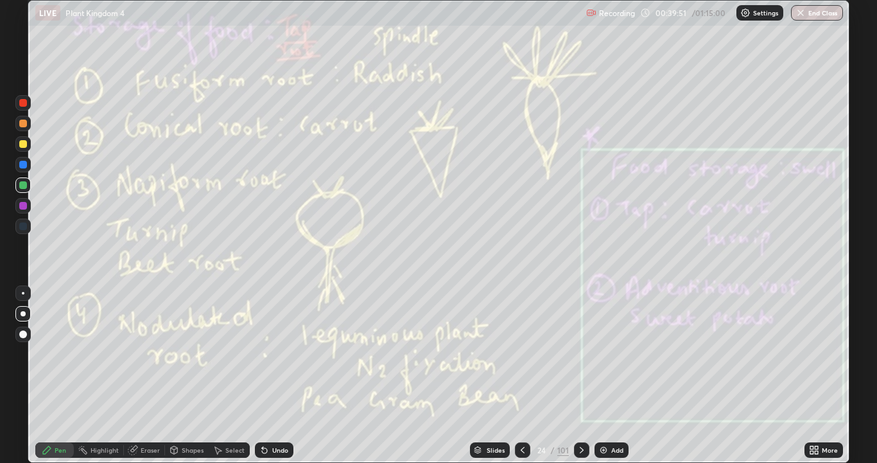
click at [621, 375] on div "Add" at bounding box center [618, 449] width 12 height 6
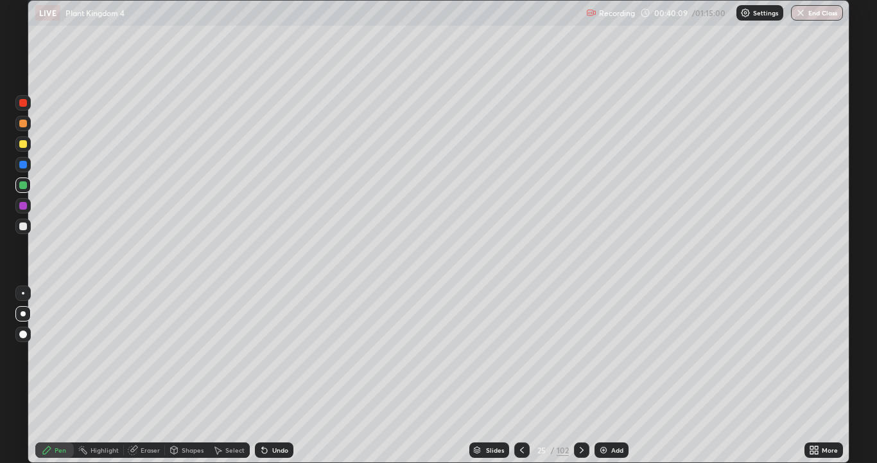
click at [521, 375] on icon at bounding box center [522, 450] width 10 height 10
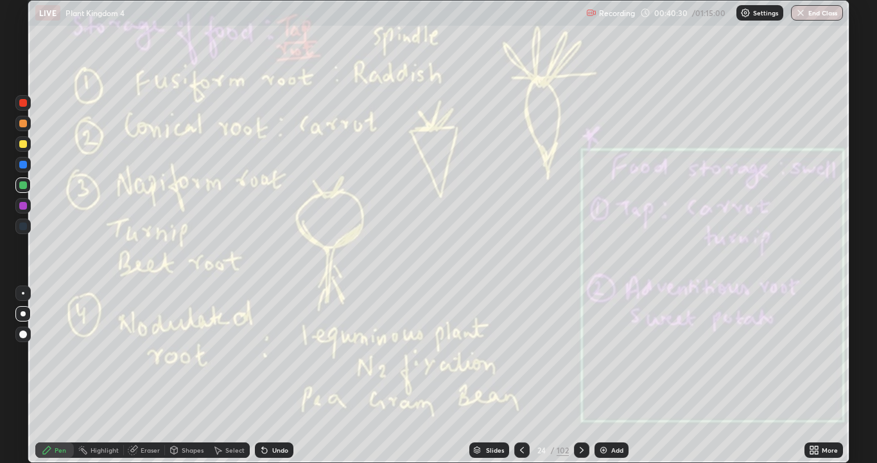
click at [523, 375] on icon at bounding box center [522, 450] width 10 height 10
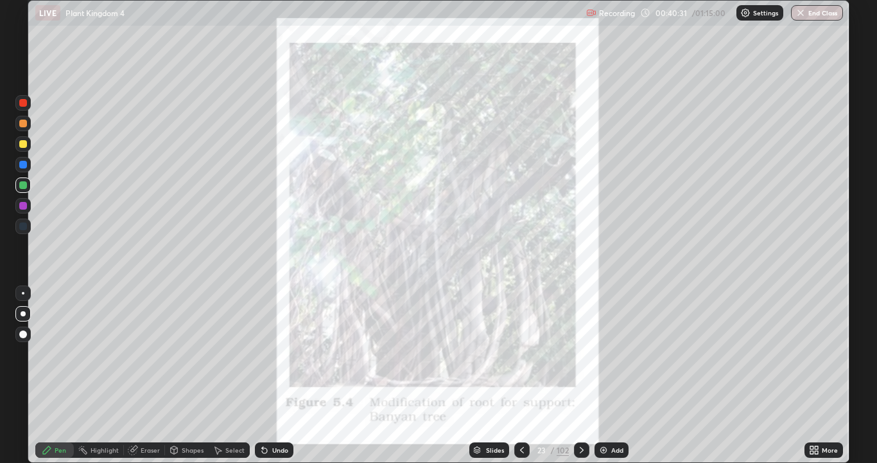
click at [520, 375] on icon at bounding box center [522, 449] width 4 height 6
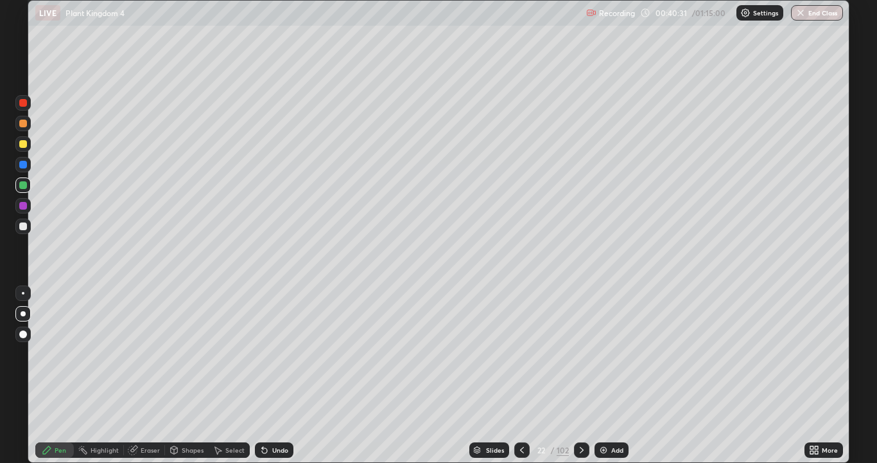
click at [522, 375] on icon at bounding box center [522, 450] width 10 height 10
click at [521, 375] on icon at bounding box center [522, 449] width 4 height 6
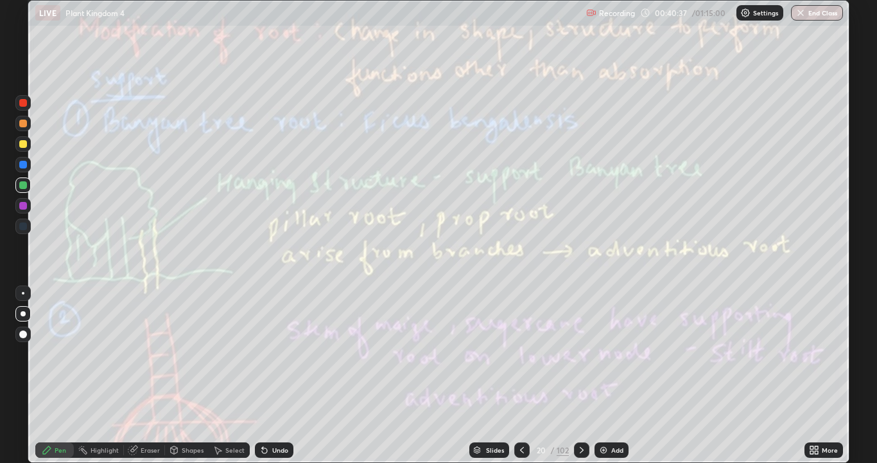
click at [581, 375] on icon at bounding box center [582, 450] width 10 height 10
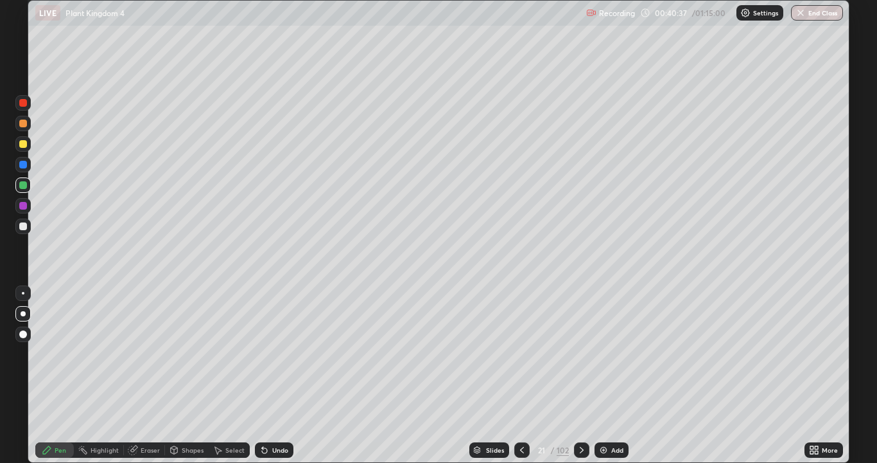
click at [581, 375] on icon at bounding box center [582, 450] width 10 height 10
click at [579, 375] on icon at bounding box center [582, 450] width 10 height 10
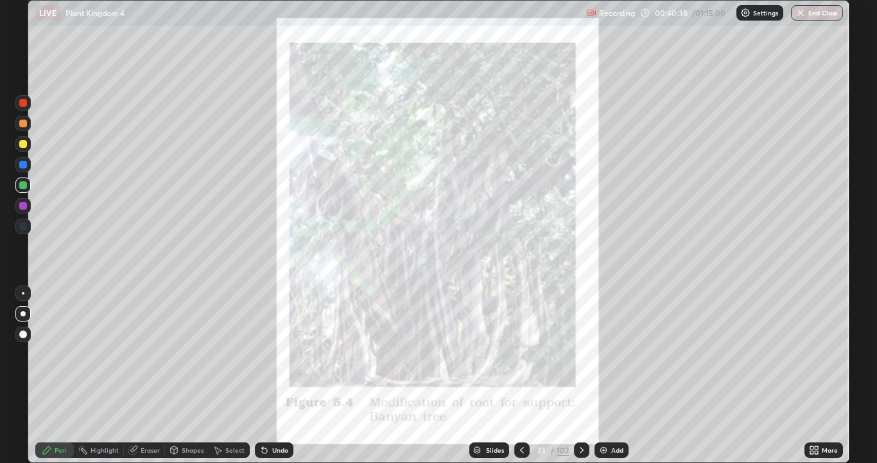
click at [581, 375] on icon at bounding box center [582, 450] width 10 height 10
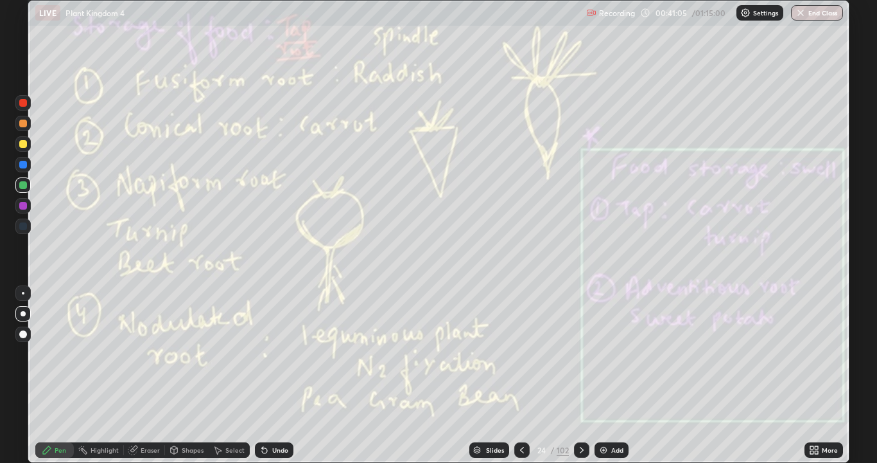
click at [581, 375] on icon at bounding box center [582, 449] width 4 height 6
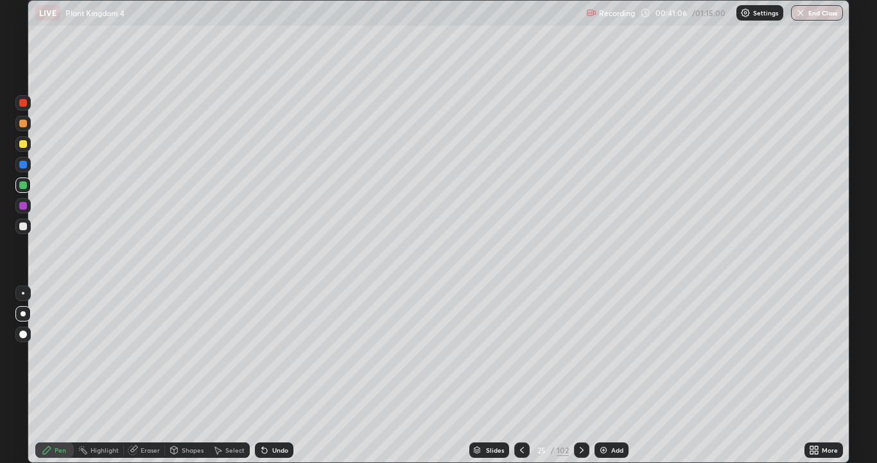
click at [515, 375] on div at bounding box center [522, 449] width 15 height 15
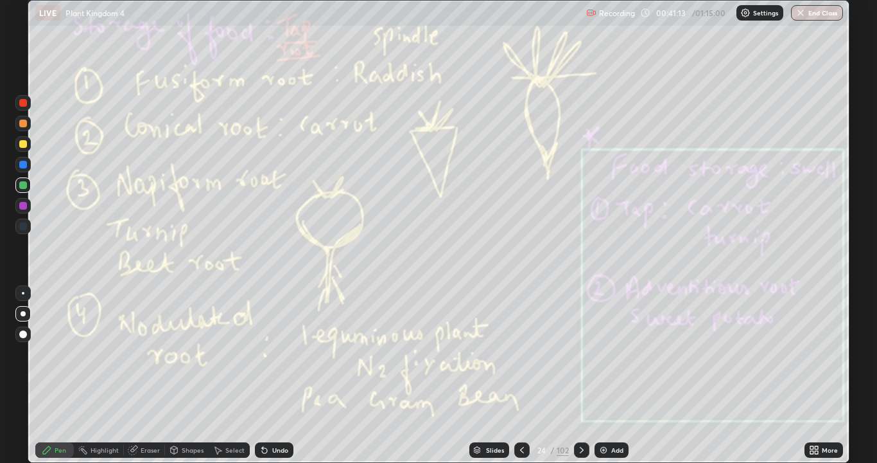
click at [581, 375] on icon at bounding box center [582, 450] width 10 height 10
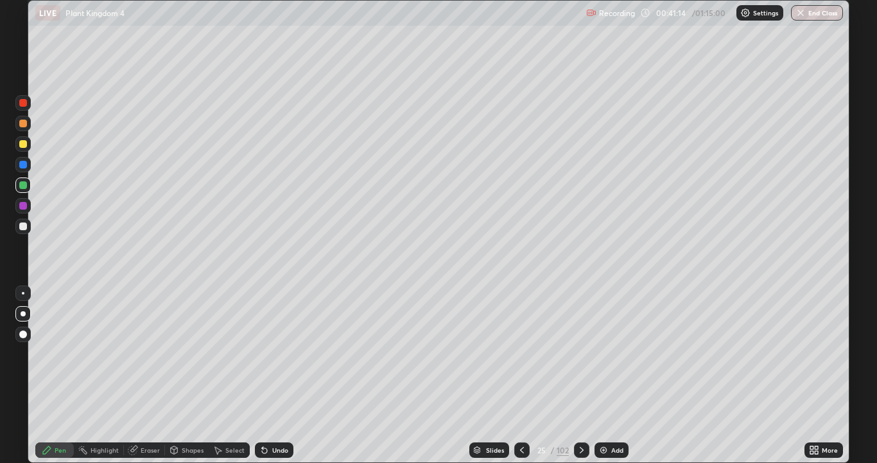
click at [581, 375] on icon at bounding box center [582, 450] width 10 height 10
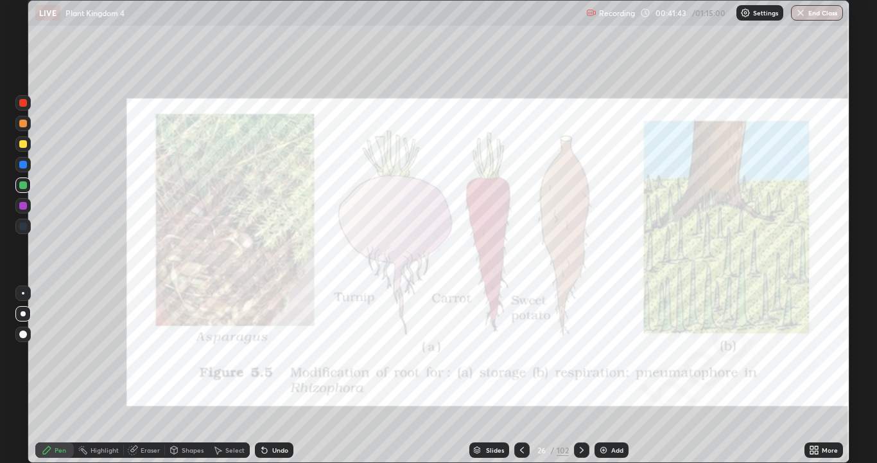
click at [585, 375] on div at bounding box center [581, 450] width 15 height 26
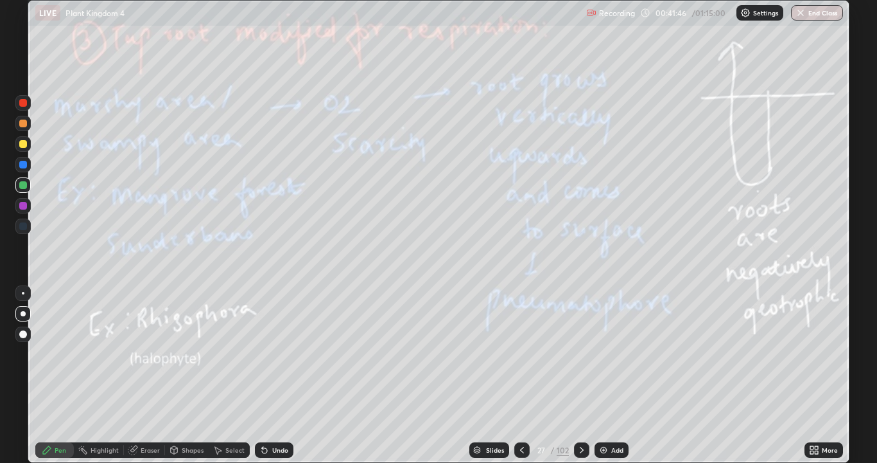
click at [520, 375] on icon at bounding box center [522, 450] width 10 height 10
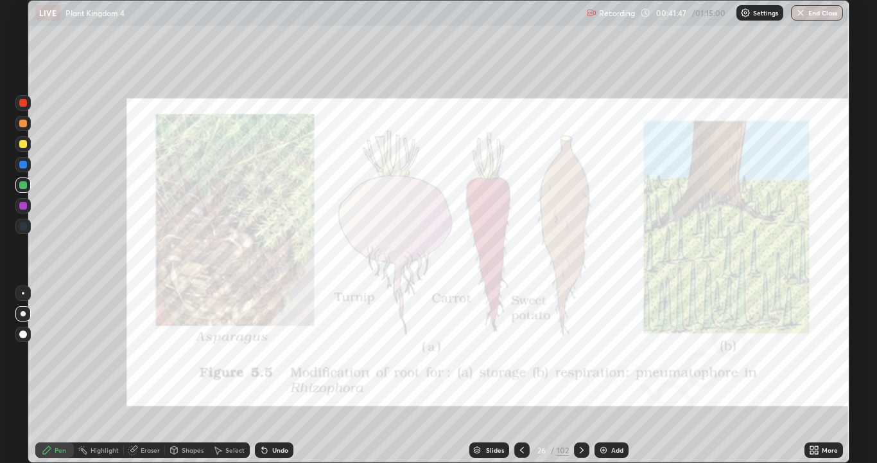
click at [622, 375] on div "Add" at bounding box center [618, 449] width 12 height 6
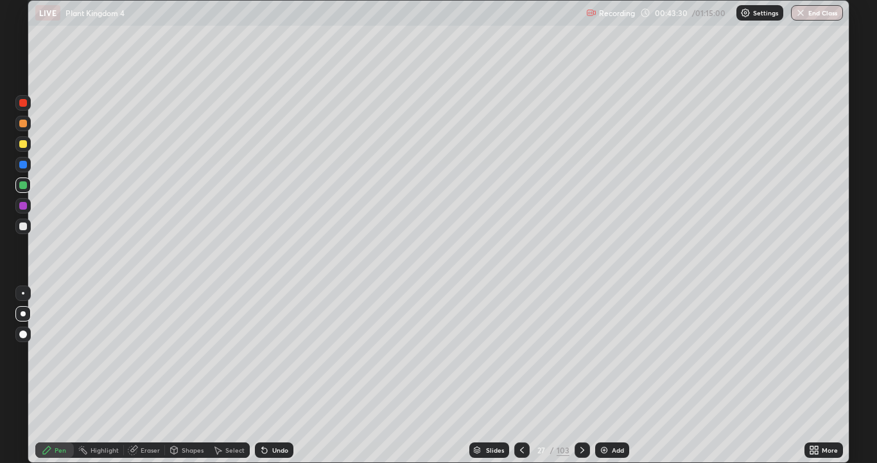
click at [522, 375] on icon at bounding box center [522, 450] width 10 height 10
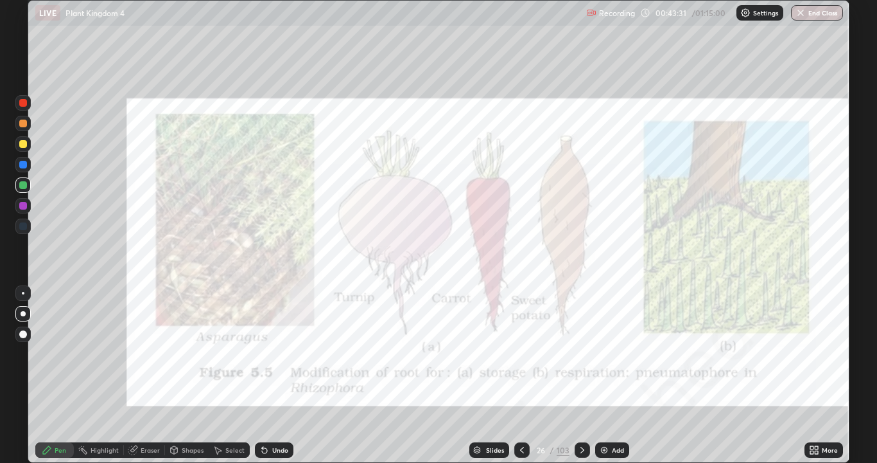
click at [581, 375] on icon at bounding box center [583, 450] width 10 height 10
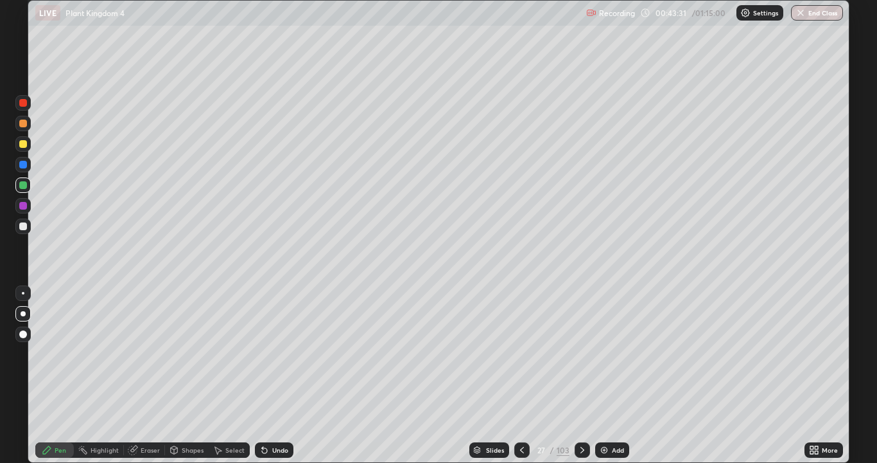
click at [581, 375] on icon at bounding box center [583, 450] width 10 height 10
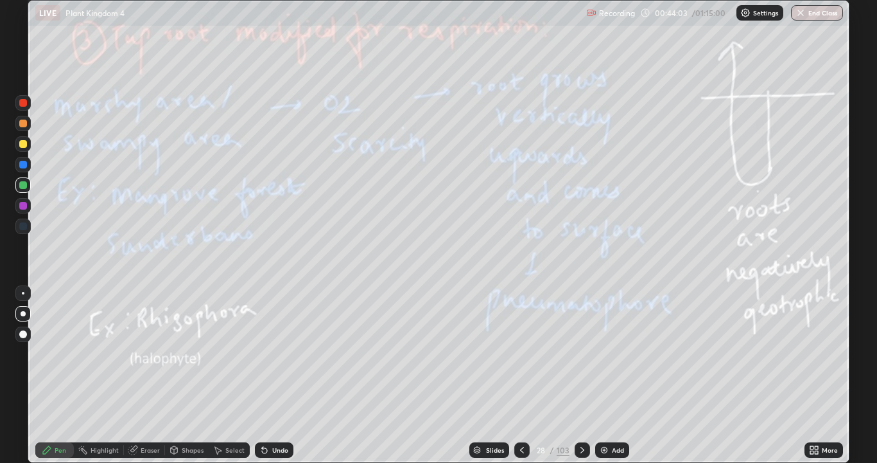
click at [581, 375] on icon at bounding box center [583, 450] width 10 height 10
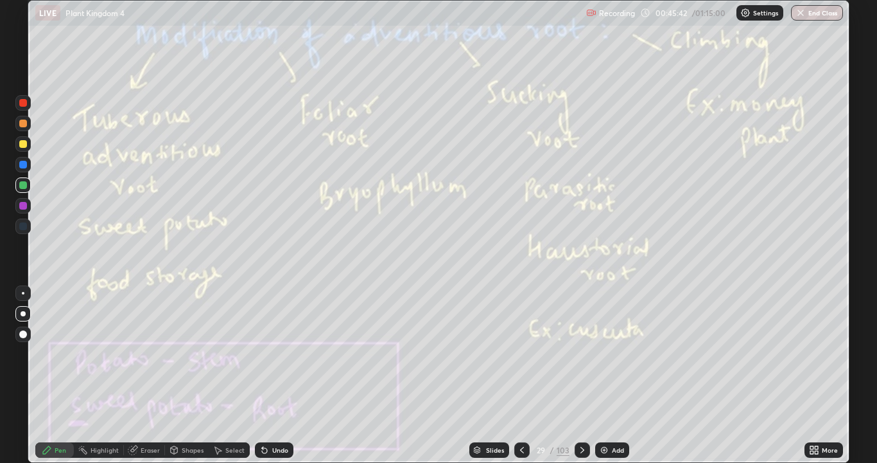
click at [581, 375] on icon at bounding box center [583, 450] width 10 height 10
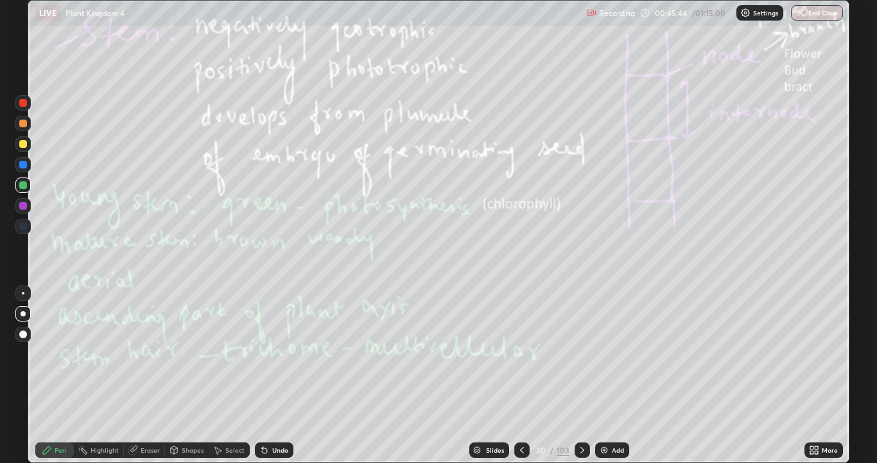
click at [520, 375] on icon at bounding box center [522, 450] width 10 height 10
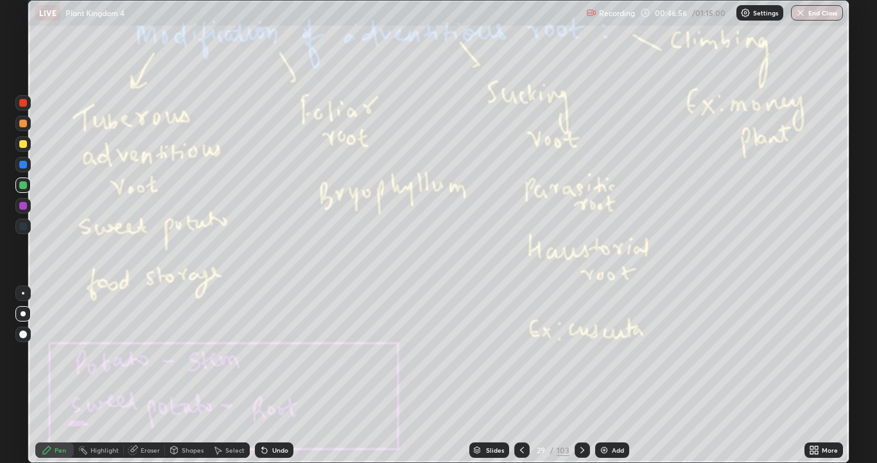
click at [581, 375] on icon at bounding box center [583, 450] width 10 height 10
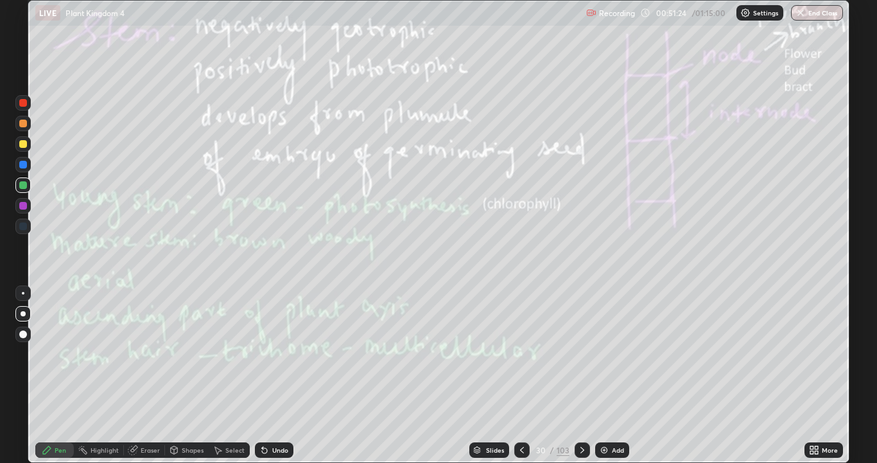
click at [835, 375] on div "More" at bounding box center [830, 449] width 16 height 6
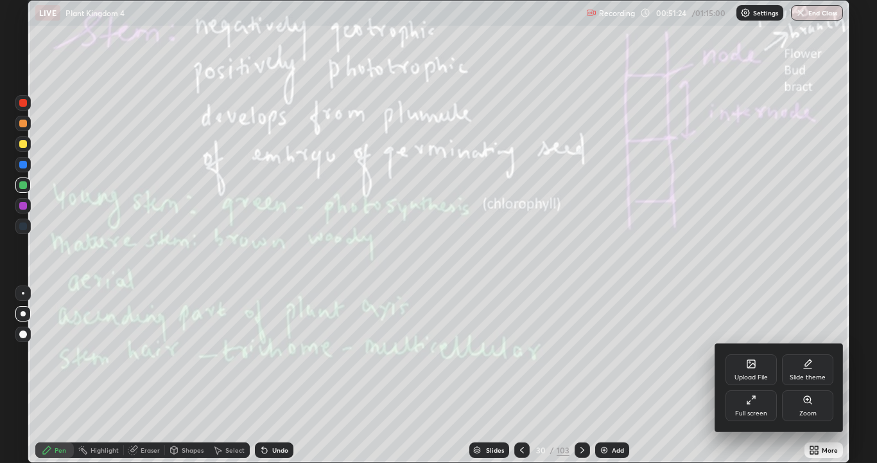
click at [819, 375] on div "Zoom" at bounding box center [807, 405] width 51 height 31
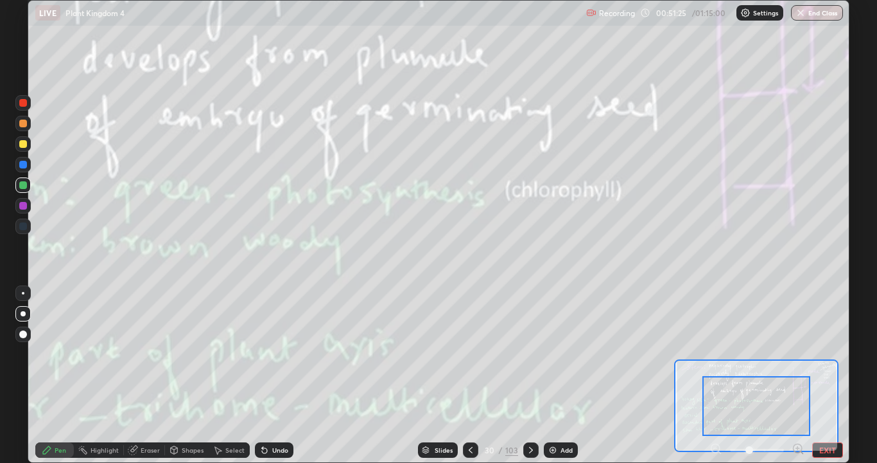
click at [840, 375] on button "EXIT" at bounding box center [828, 449] width 31 height 15
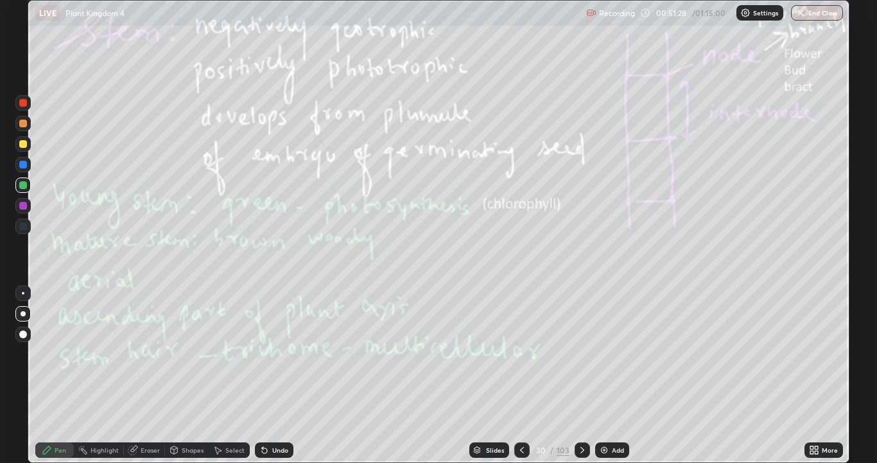
click at [581, 375] on icon at bounding box center [583, 450] width 10 height 10
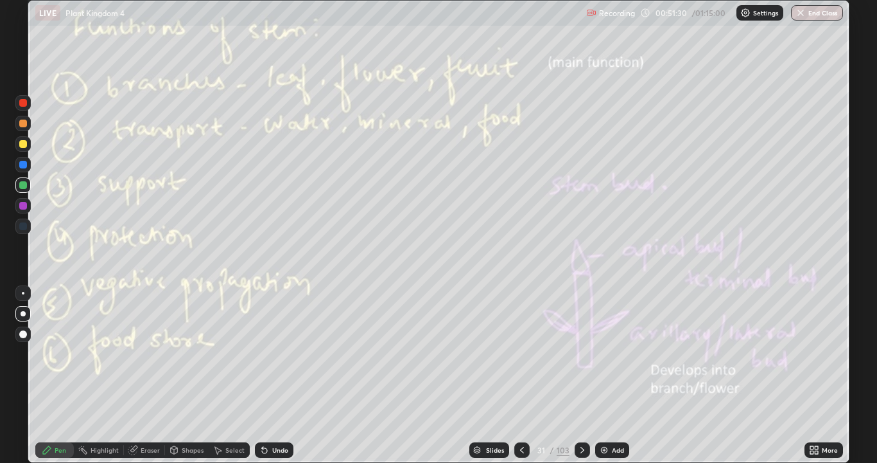
click at [524, 375] on div at bounding box center [522, 450] width 15 height 26
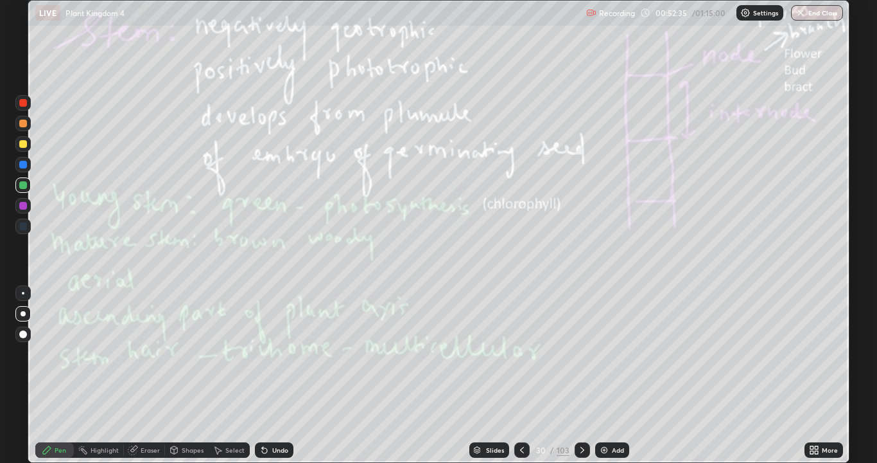
click at [581, 375] on icon at bounding box center [583, 450] width 10 height 10
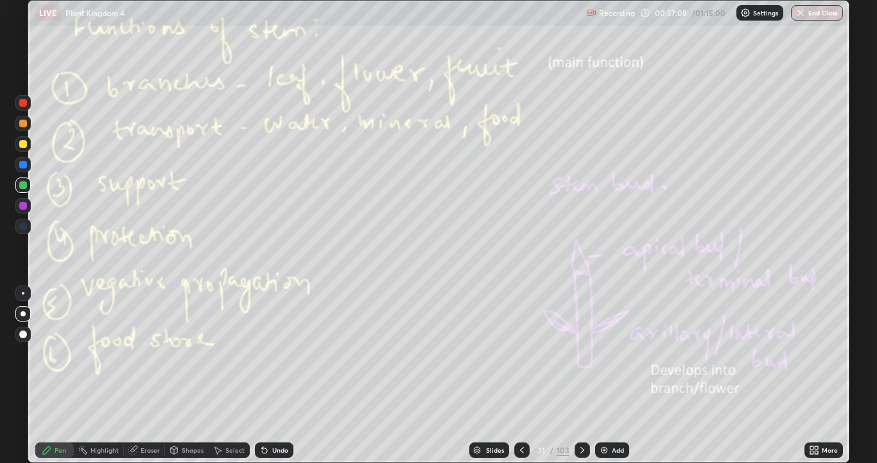
click at [521, 375] on icon at bounding box center [522, 450] width 10 height 10
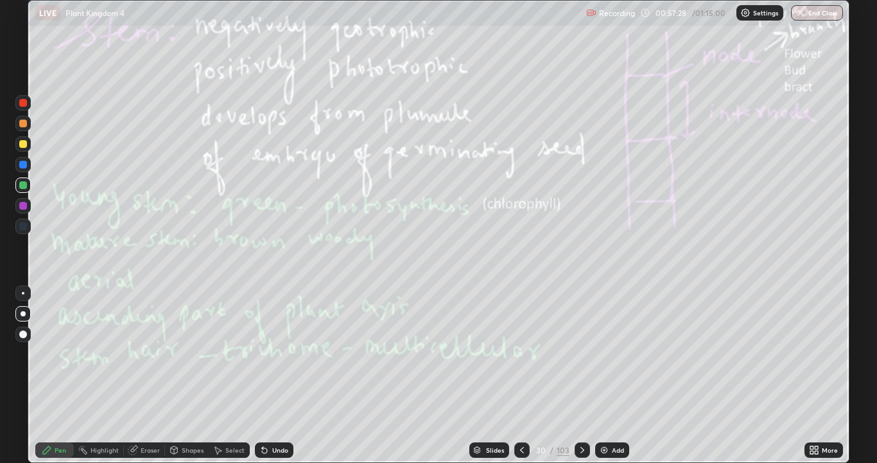
click at [154, 375] on div "Eraser" at bounding box center [144, 449] width 41 height 15
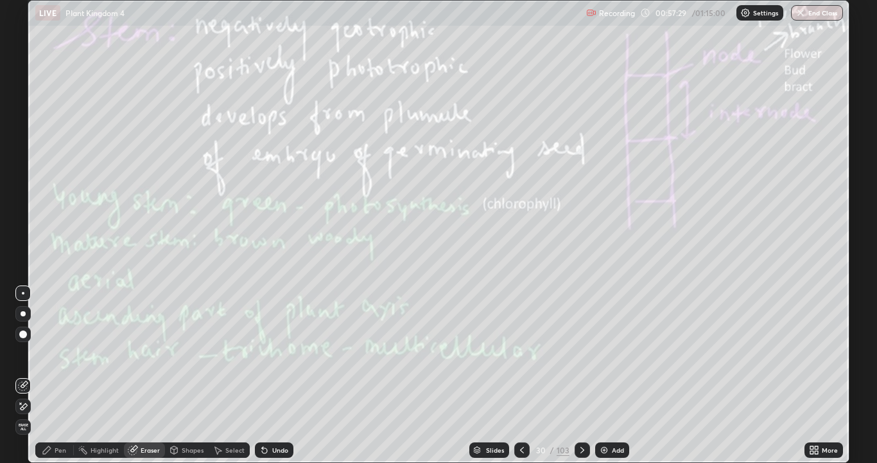
click at [26, 375] on span "Erase all" at bounding box center [23, 427] width 14 height 8
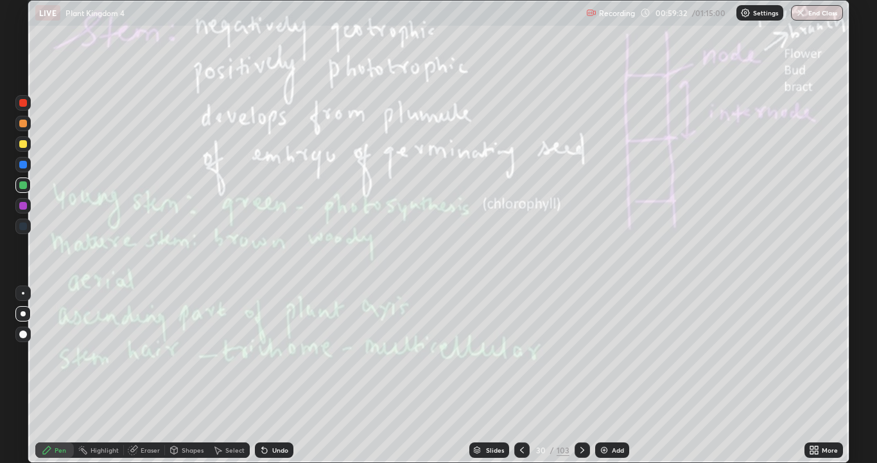
click at [582, 375] on icon at bounding box center [583, 450] width 10 height 10
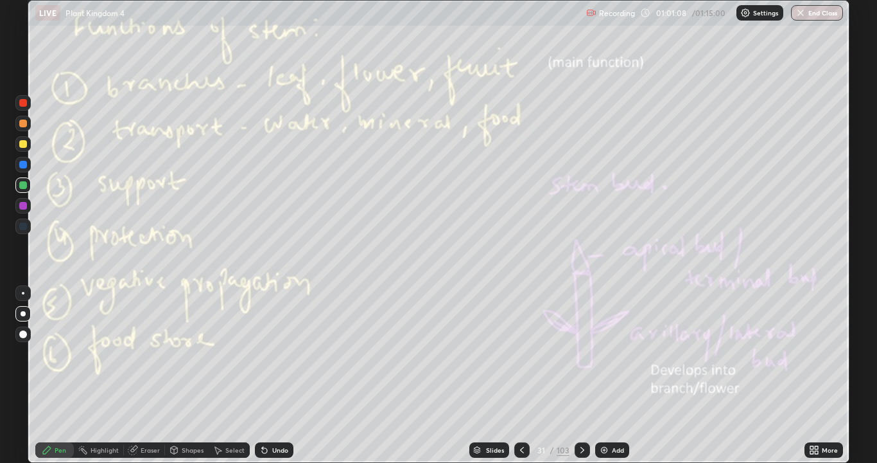
click at [578, 375] on div at bounding box center [582, 449] width 15 height 15
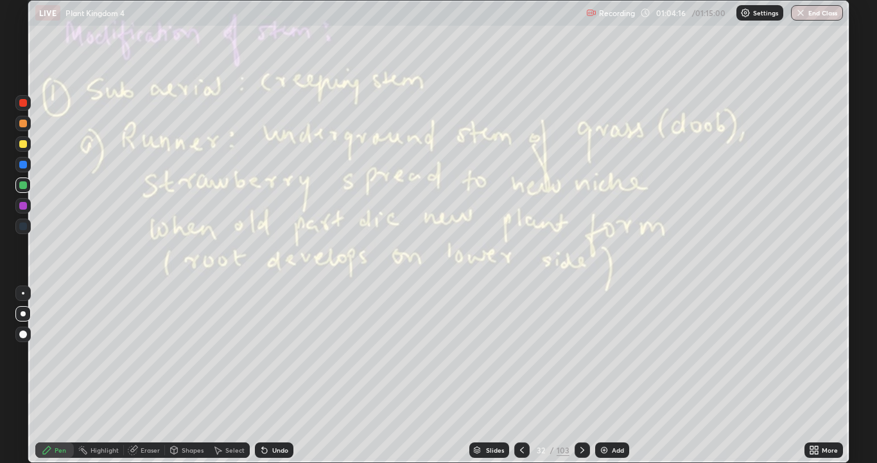
click at [581, 375] on icon at bounding box center [583, 450] width 10 height 10
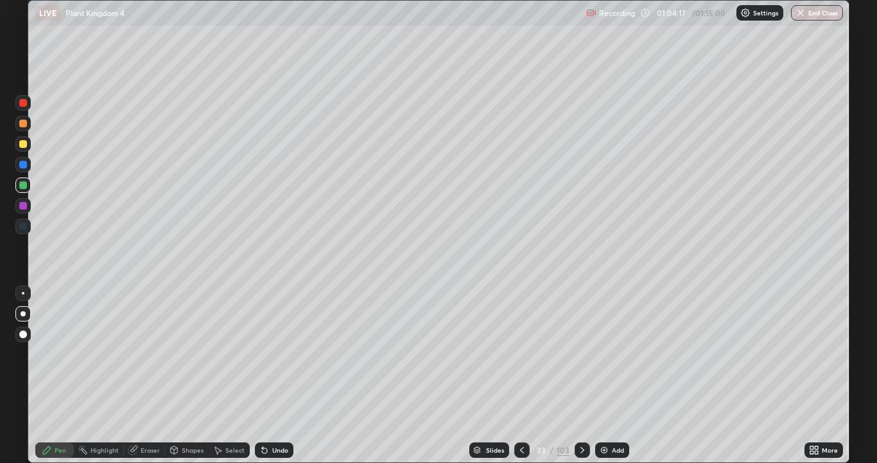
click at [581, 375] on icon at bounding box center [583, 450] width 10 height 10
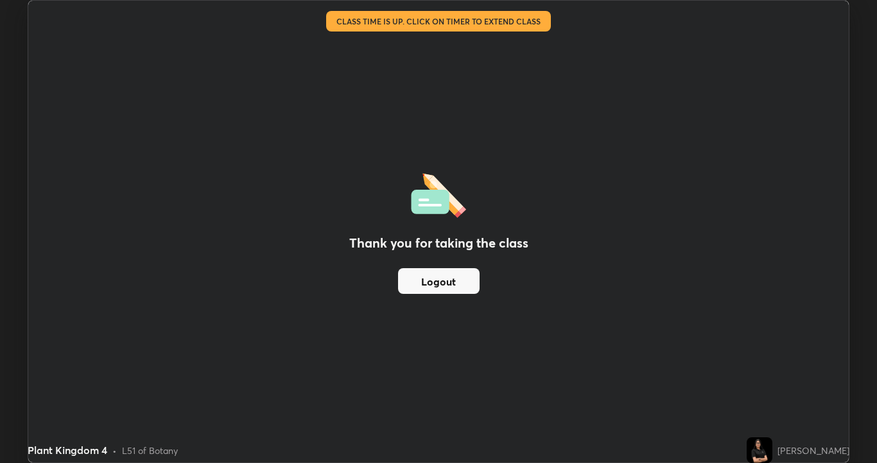
click at [434, 285] on button "Logout" at bounding box center [439, 281] width 82 height 26
